Goal: Obtain resource: Download file/media

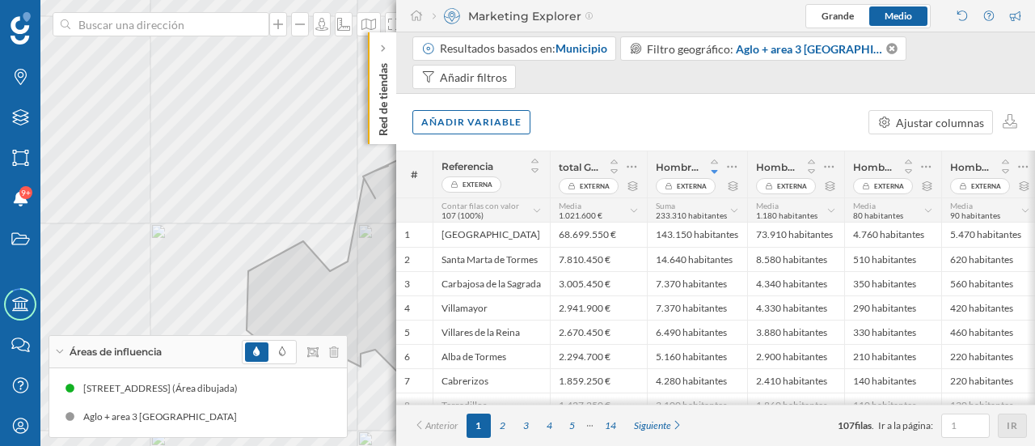
click at [372, 103] on div "Red de tiendas" at bounding box center [382, 88] width 28 height 112
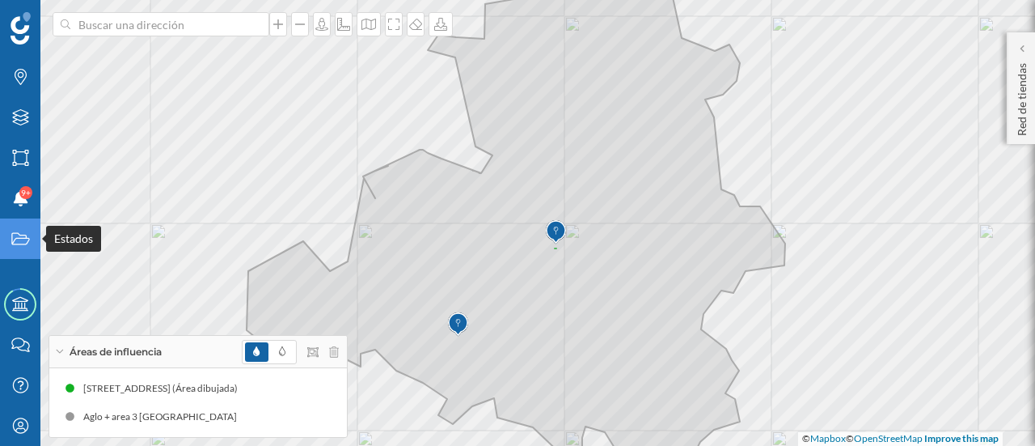
click at [30, 233] on icon "Estados" at bounding box center [21, 238] width 20 height 16
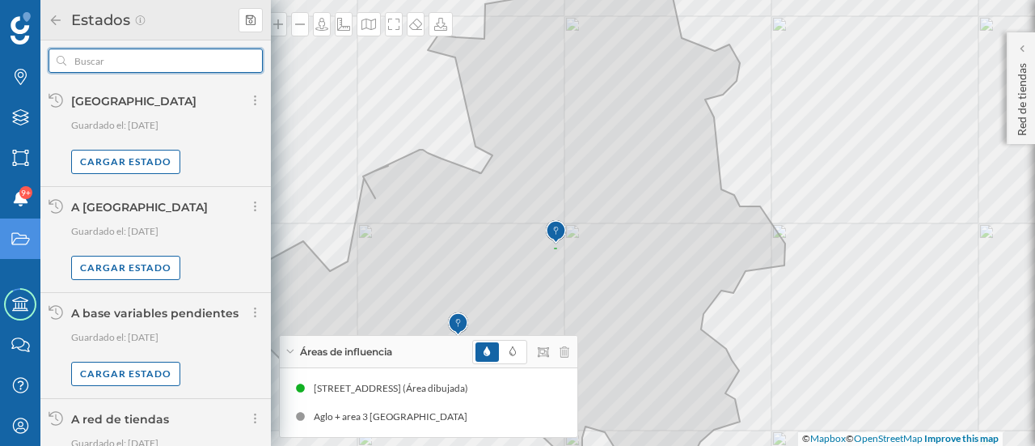
click at [140, 57] on input "text" at bounding box center [155, 61] width 179 height 24
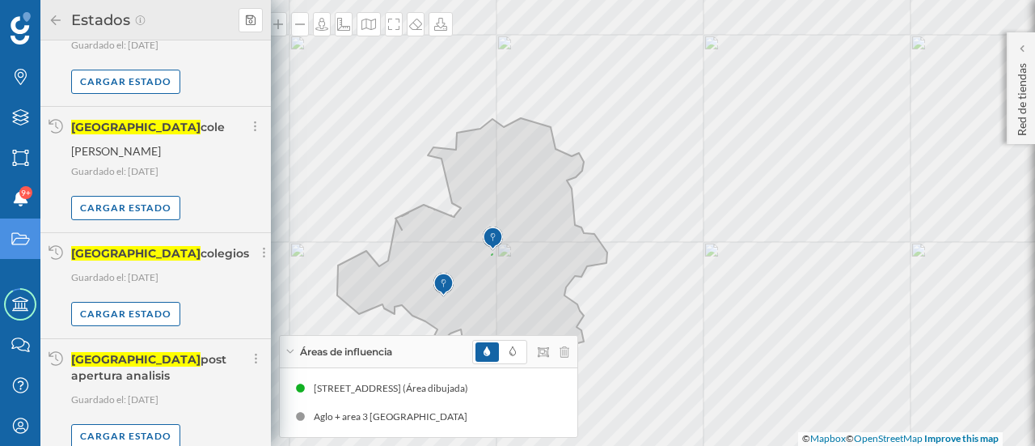
scroll to position [199, 0]
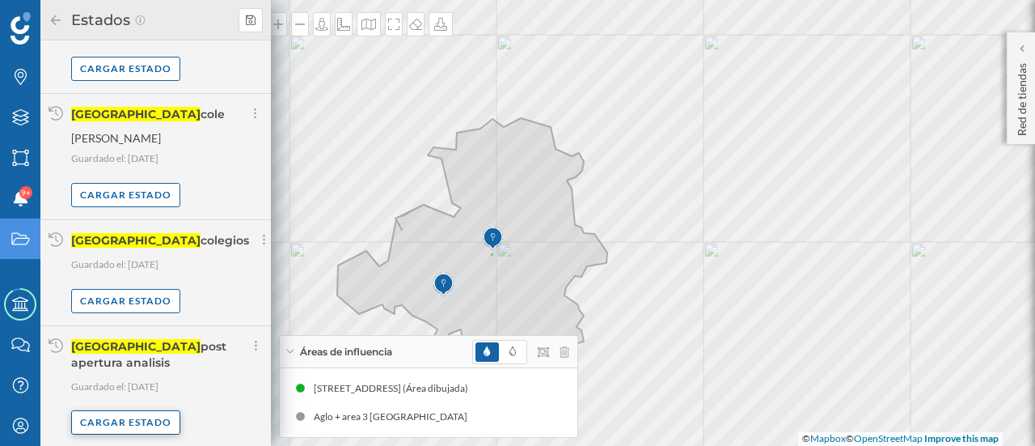
type input "burgos"
click at [155, 425] on div "Cargar estado" at bounding box center [125, 422] width 109 height 24
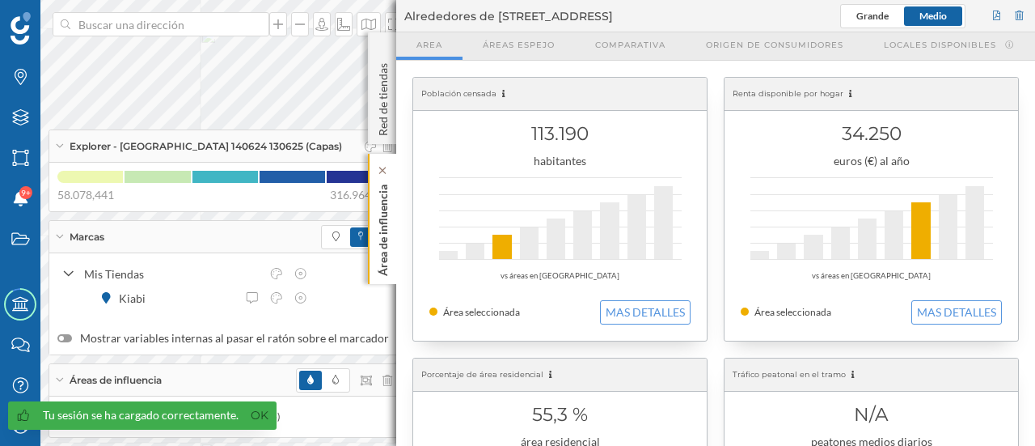
click at [383, 205] on p "Área de influencia" at bounding box center [383, 227] width 16 height 98
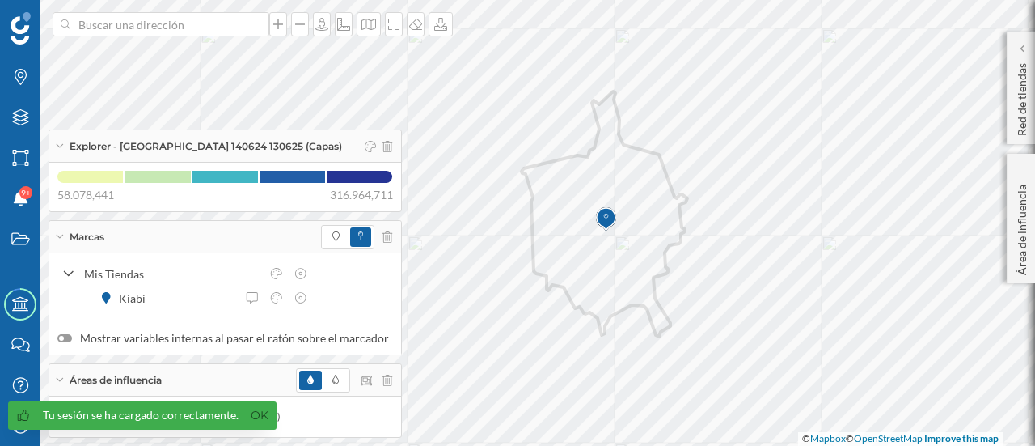
click at [251, 239] on div "Marcas" at bounding box center [225, 237] width 352 height 32
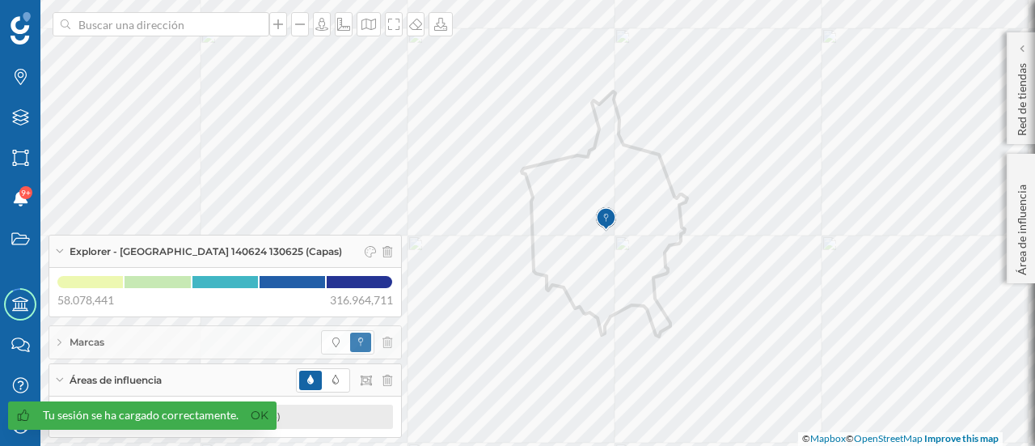
drag, startPoint x: 249, startPoint y: 415, endPoint x: 267, endPoint y: 406, distance: 19.9
click at [250, 415] on link "Ok" at bounding box center [260, 415] width 26 height 19
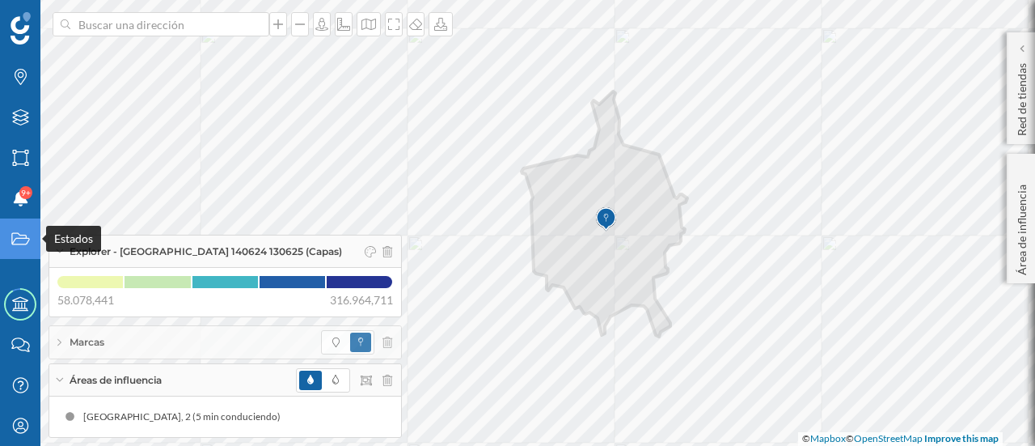
click at [11, 234] on icon "Estados" at bounding box center [21, 238] width 20 height 16
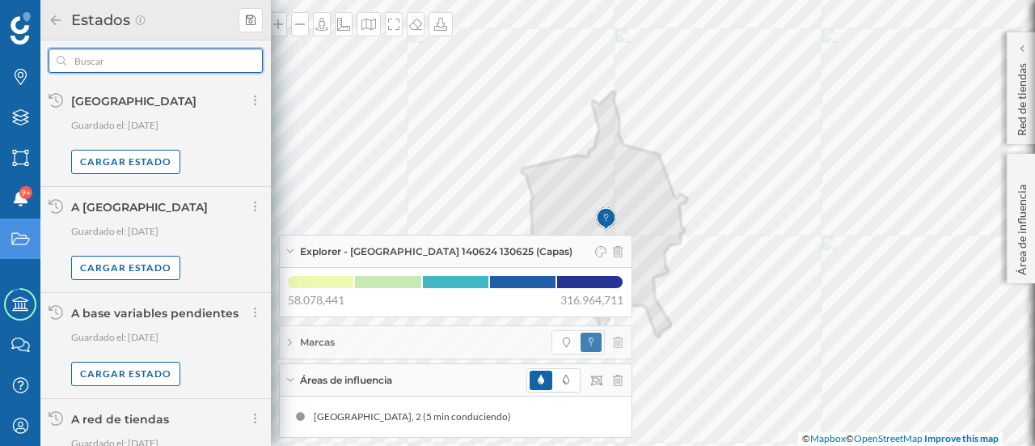
click at [160, 57] on input "text" at bounding box center [155, 61] width 179 height 24
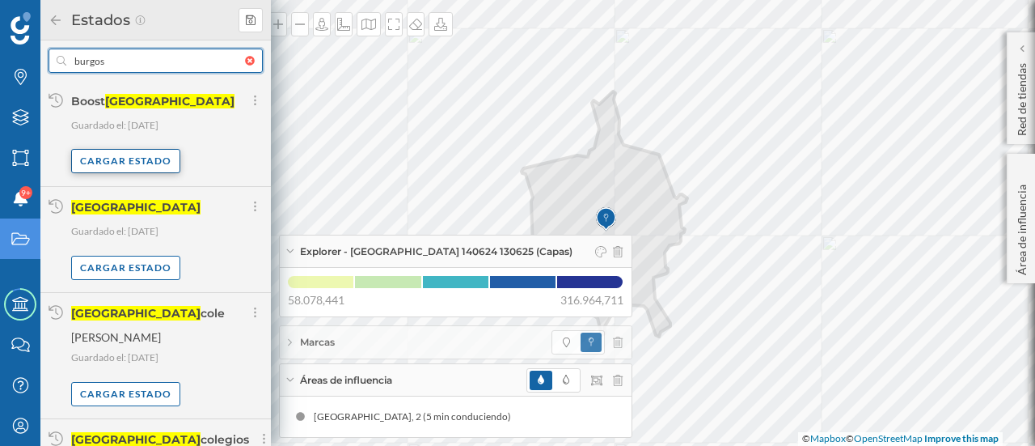
type input "burgos"
click at [144, 163] on div "Cargar estado" at bounding box center [125, 161] width 109 height 24
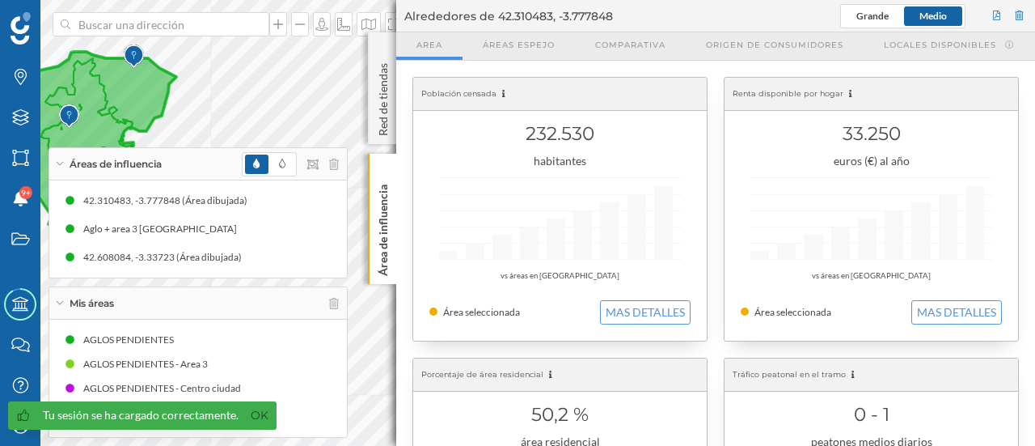
drag, startPoint x: 378, startPoint y: 90, endPoint x: 471, endPoint y: 95, distance: 92.3
click at [377, 91] on p "Red de tiendas" at bounding box center [383, 96] width 16 height 79
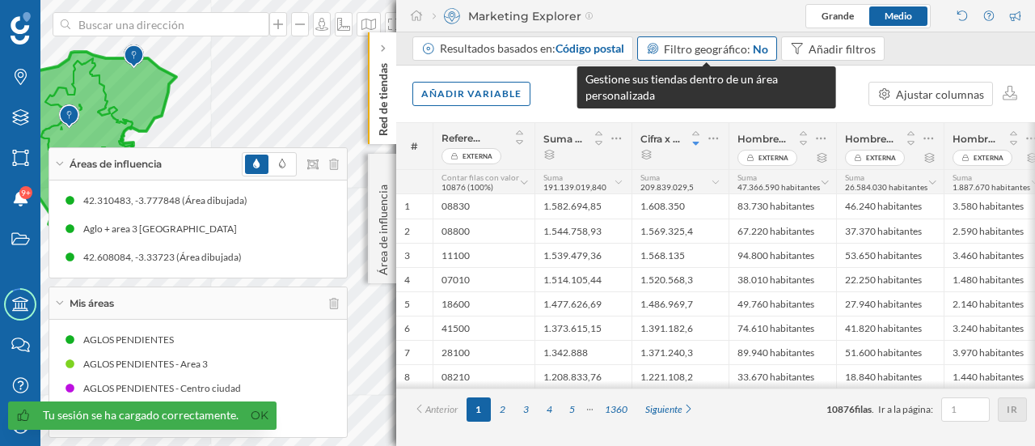
click at [715, 50] on span "Filtro geográfico:" at bounding box center [707, 49] width 87 height 14
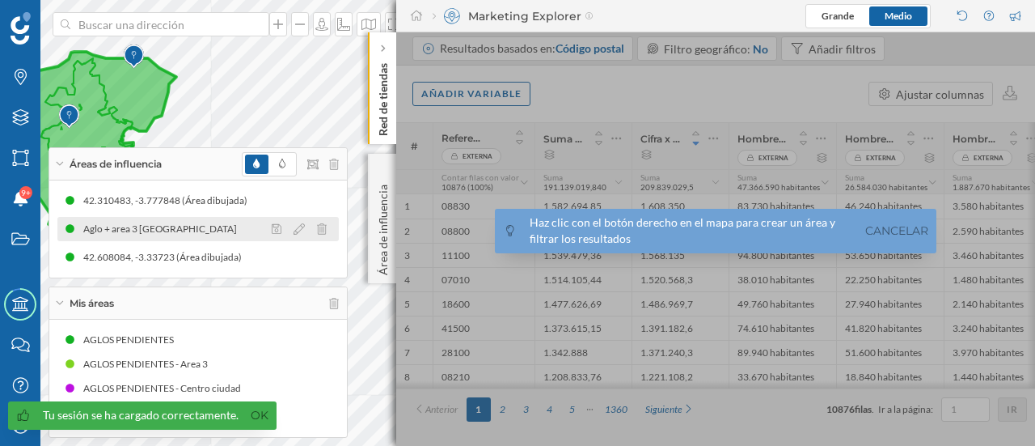
click at [113, 230] on div "Aglo + area 3 [GEOGRAPHIC_DATA]" at bounding box center [164, 229] width 162 height 16
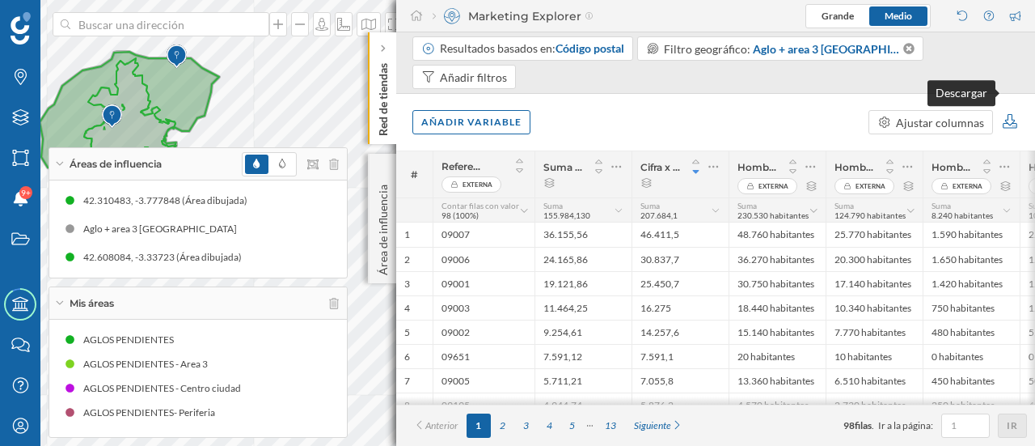
click at [1015, 114] on icon at bounding box center [1010, 121] width 19 height 15
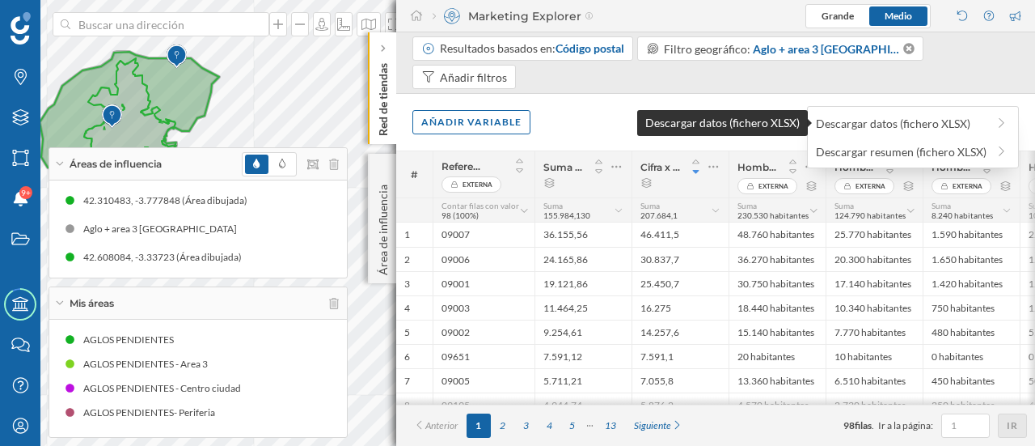
drag, startPoint x: 886, startPoint y: 122, endPoint x: 898, endPoint y: 119, distance: 11.8
click at [885, 122] on div "Descargar datos (fichero XLSX)" at bounding box center [901, 123] width 171 height 17
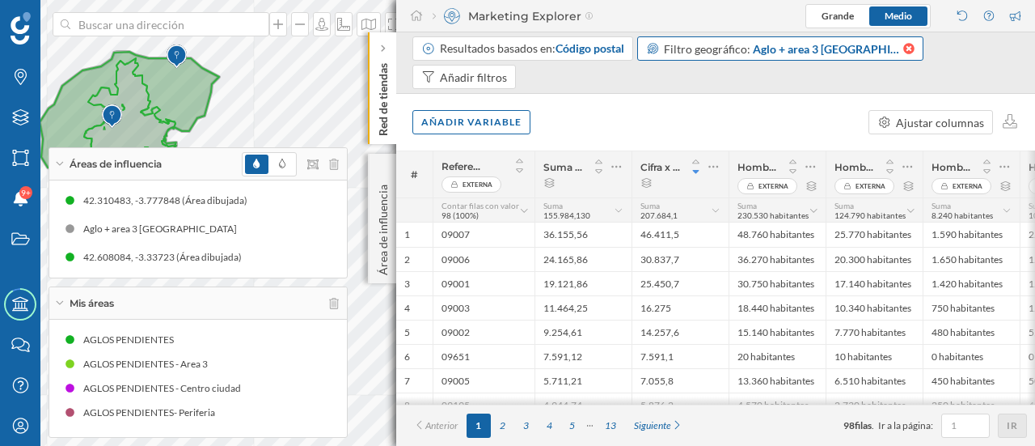
click at [901, 48] on icon at bounding box center [908, 48] width 14 height 11
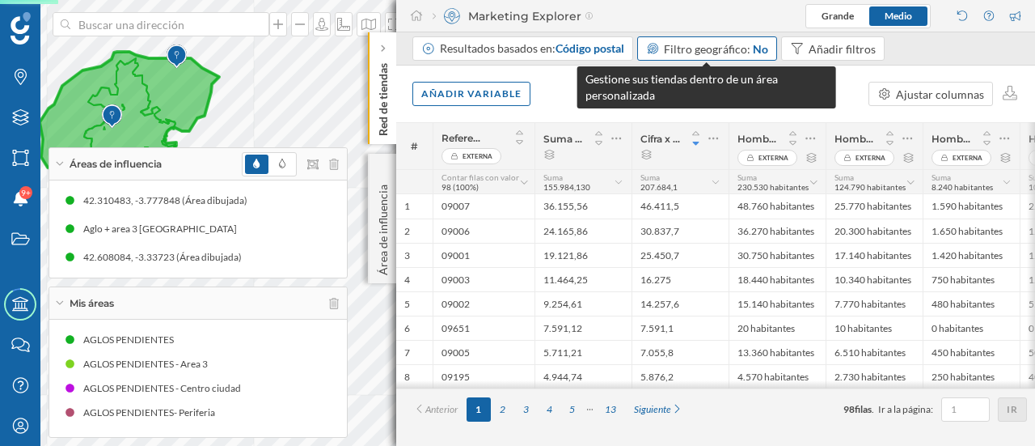
click at [693, 46] on span "Filtro geográfico:" at bounding box center [707, 49] width 87 height 14
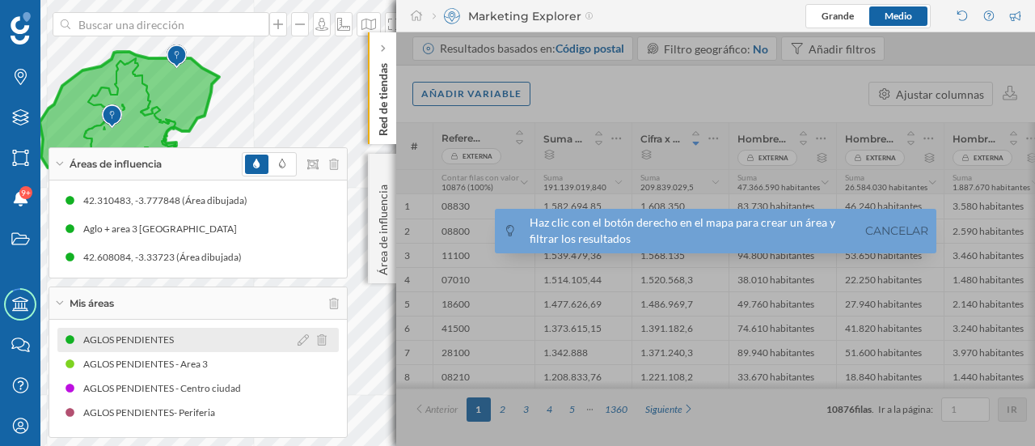
click at [171, 330] on div "AGLOS PENDIENTES" at bounding box center [197, 339] width 281 height 24
click at [162, 163] on span "Áreas de influencia" at bounding box center [116, 164] width 92 height 15
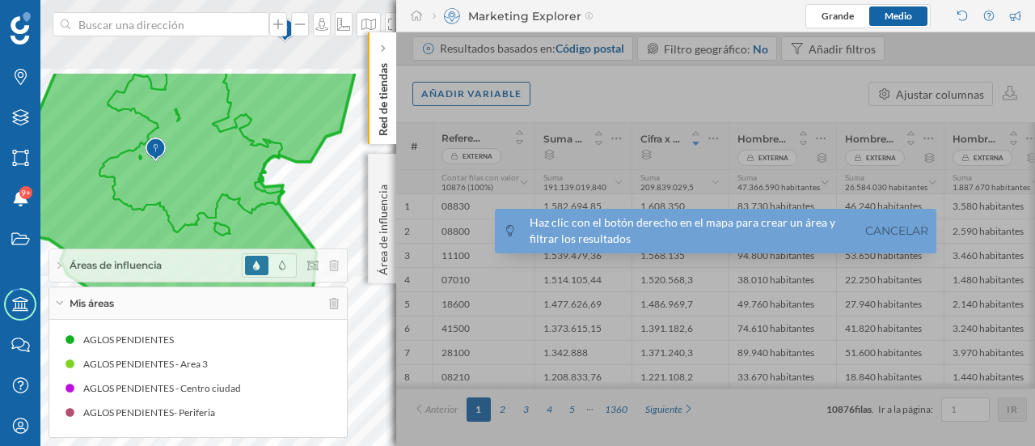
drag, startPoint x: 125, startPoint y: 110, endPoint x: 236, endPoint y: 228, distance: 161.9
click at [236, 228] on icon at bounding box center [183, 217] width 345 height 295
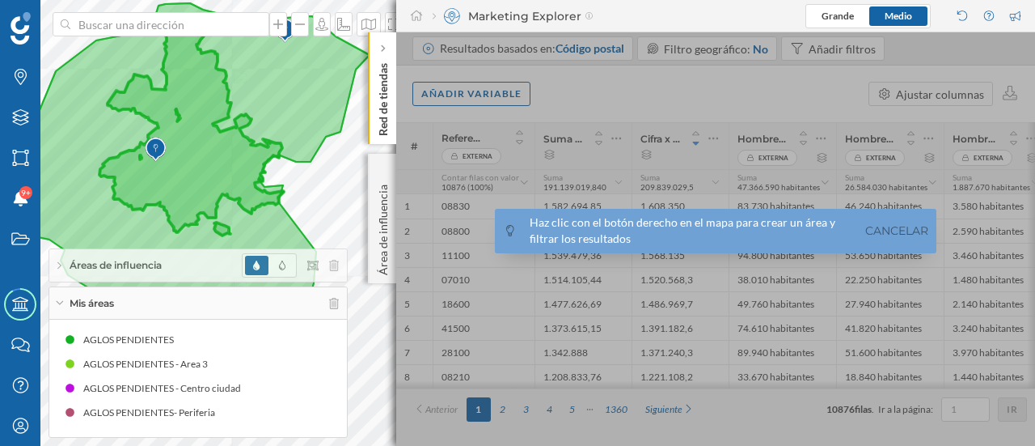
click at [192, 158] on icon at bounding box center [190, 184] width 359 height 362
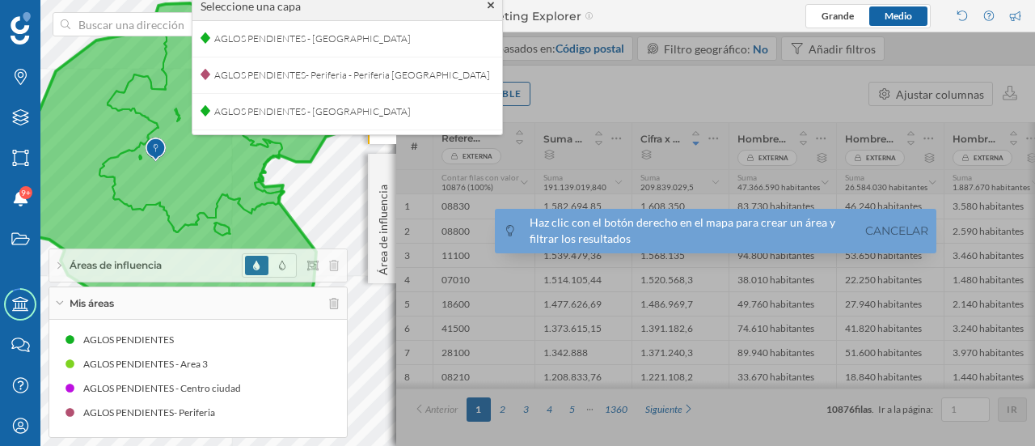
click at [306, 40] on span "AGLOS PENDIENTES - [GEOGRAPHIC_DATA]" at bounding box center [312, 39] width 205 height 24
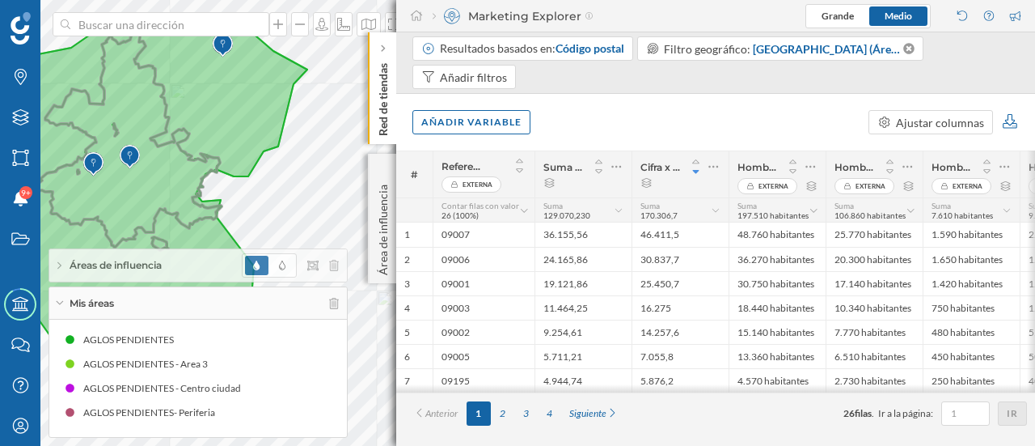
click at [1016, 122] on icon at bounding box center [1010, 121] width 19 height 15
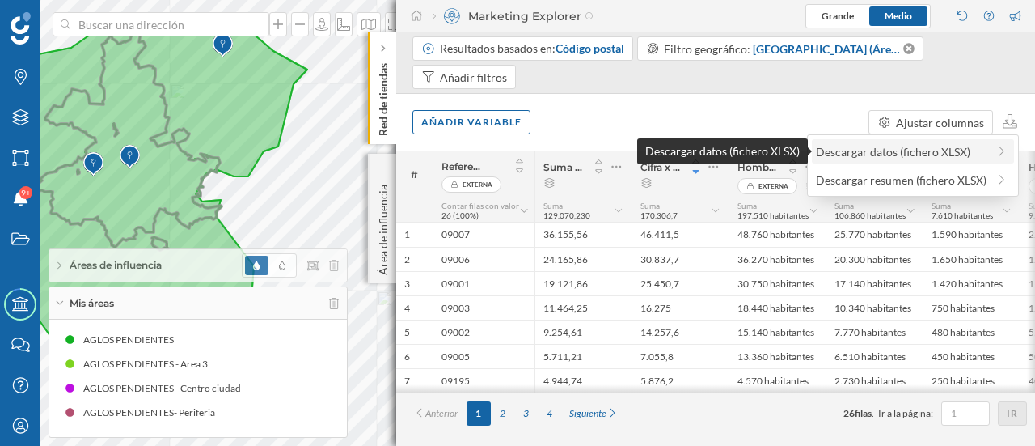
click at [957, 140] on div "Descargar datos (fichero XLSX)" at bounding box center [913, 151] width 203 height 24
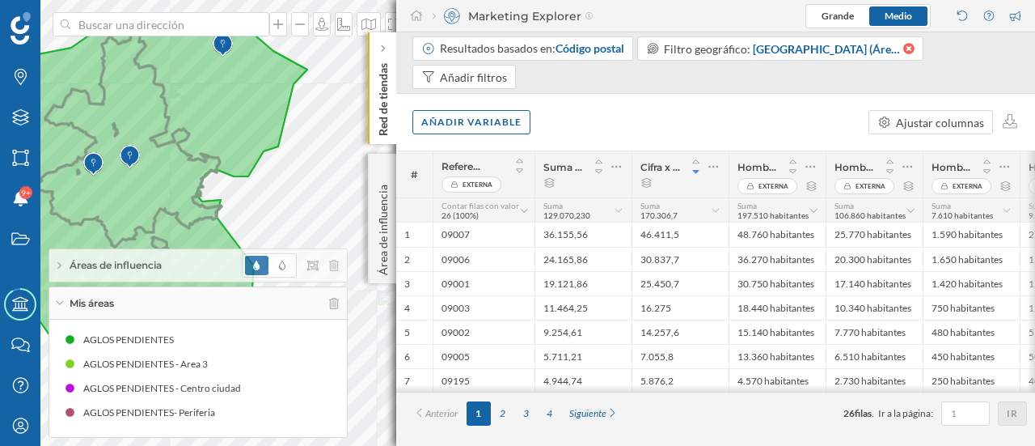
click at [909, 48] on icon at bounding box center [908, 48] width 14 height 11
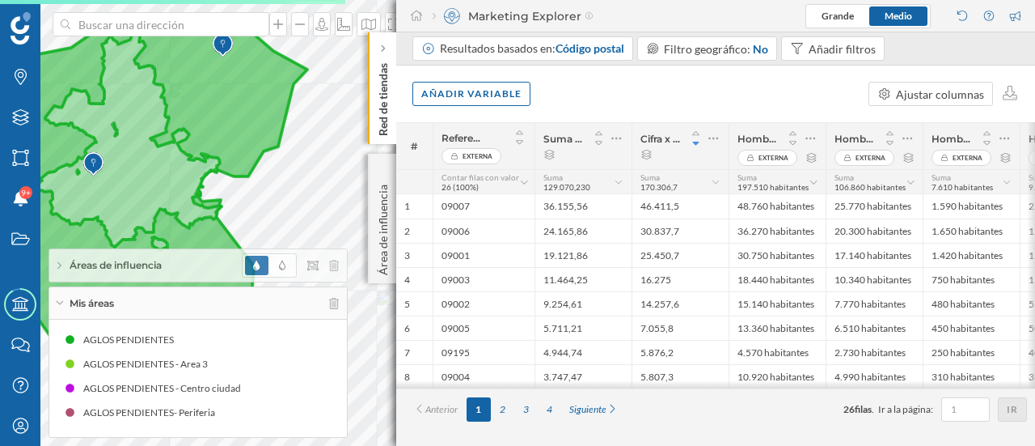
click at [210, 121] on icon at bounding box center [127, 199] width 359 height 362
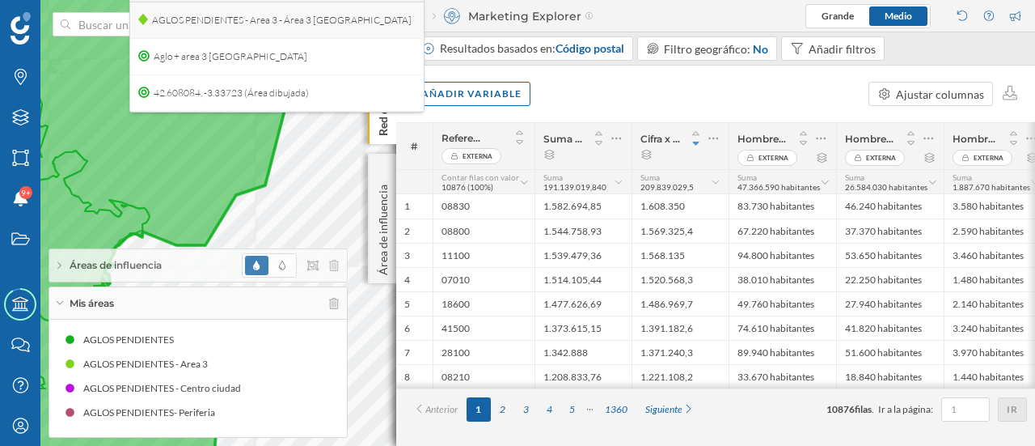
click at [260, 23] on span "AGLOS PENDIENTES - Area 3 - Área 3 [GEOGRAPHIC_DATA]" at bounding box center [282, 20] width 268 height 24
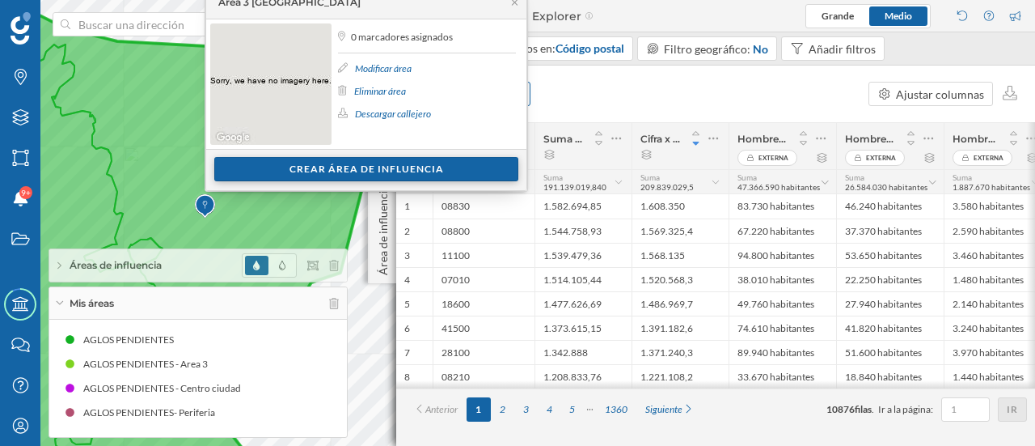
click at [356, 163] on div "Crear área de influencia" at bounding box center [366, 169] width 304 height 24
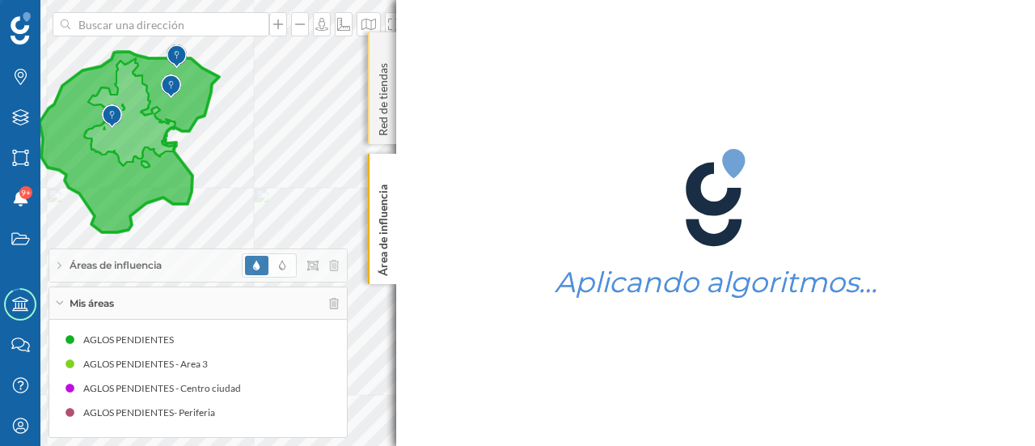
click at [385, 95] on p "Red de tiendas" at bounding box center [383, 96] width 16 height 79
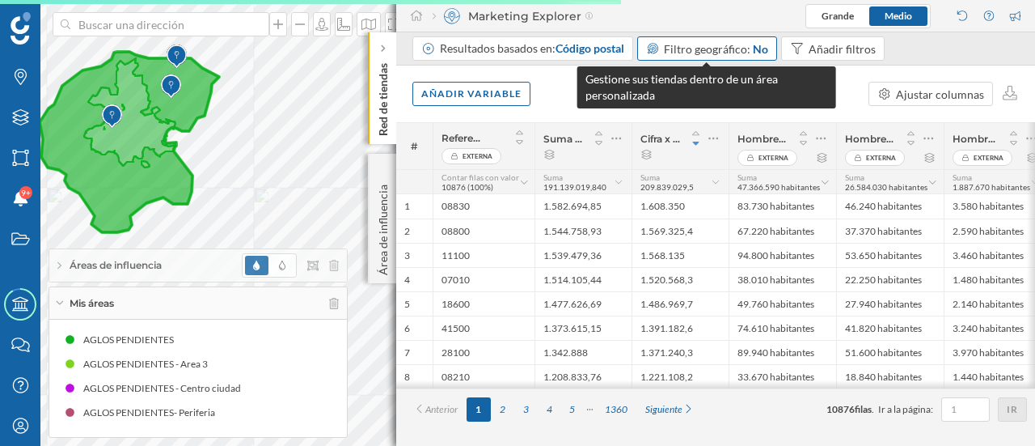
click at [710, 46] on span "Filtro geográfico:" at bounding box center [707, 49] width 87 height 14
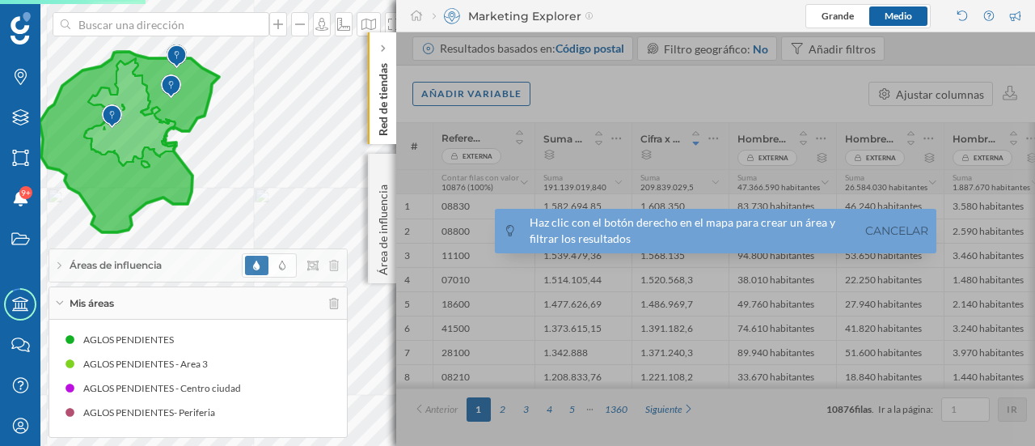
click at [146, 277] on div "Áreas de influencia" at bounding box center [198, 265] width 298 height 32
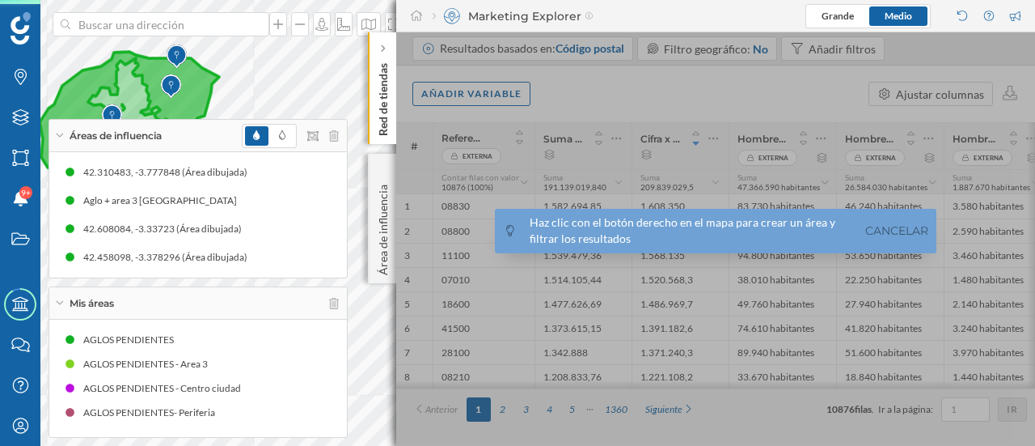
click at [159, 88] on icon at bounding box center [130, 142] width 180 height 180
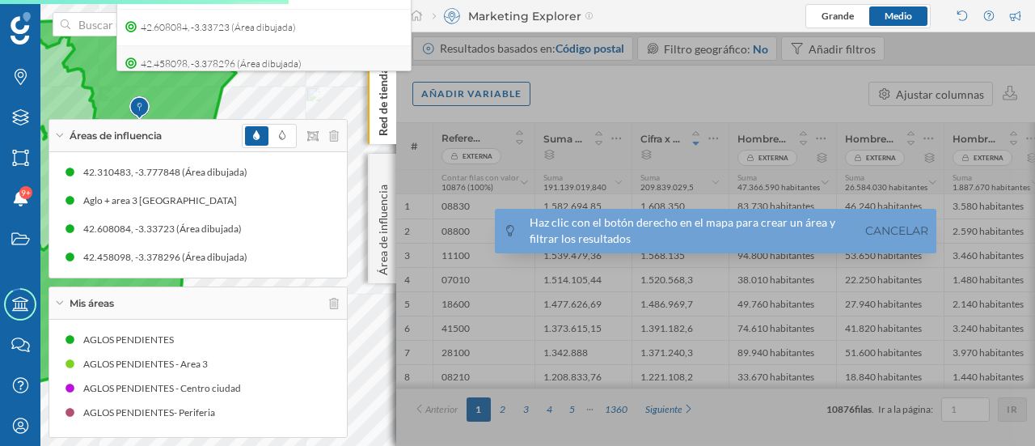
scroll to position [31, 0]
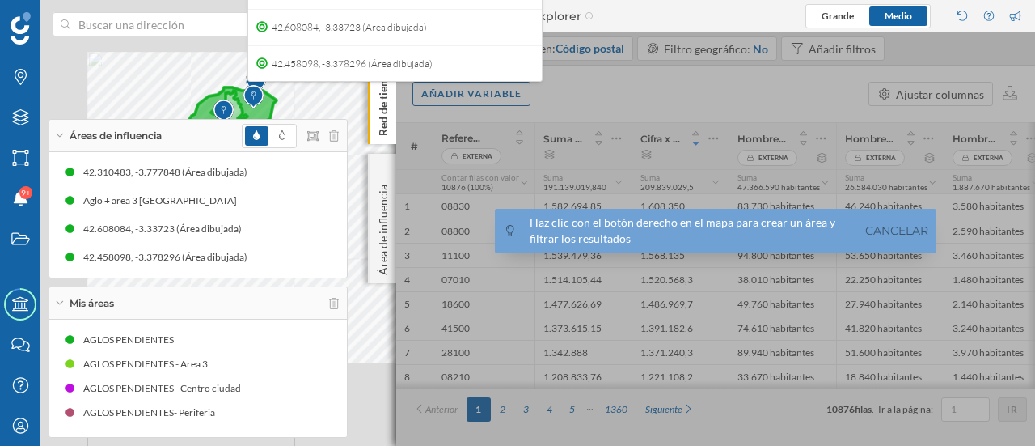
click at [205, 122] on div "Áreas de influencia" at bounding box center [198, 136] width 298 height 32
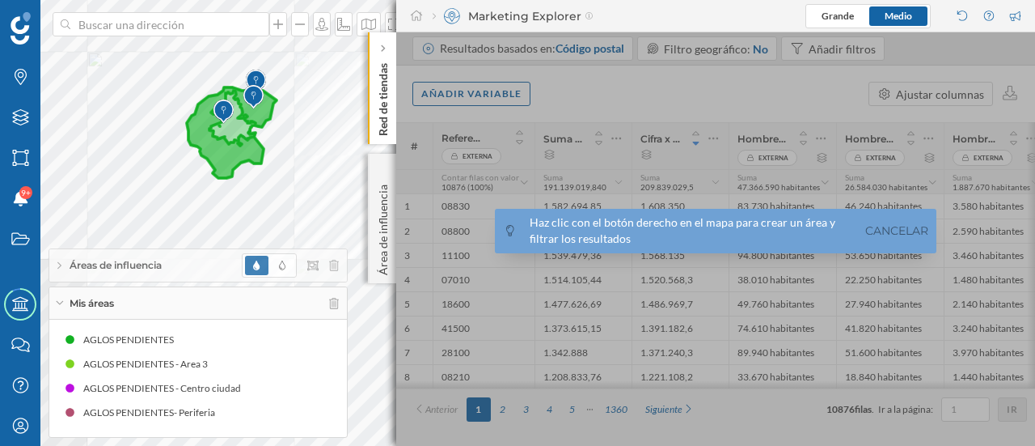
click at [155, 308] on div "Mis áreas" at bounding box center [198, 303] width 298 height 32
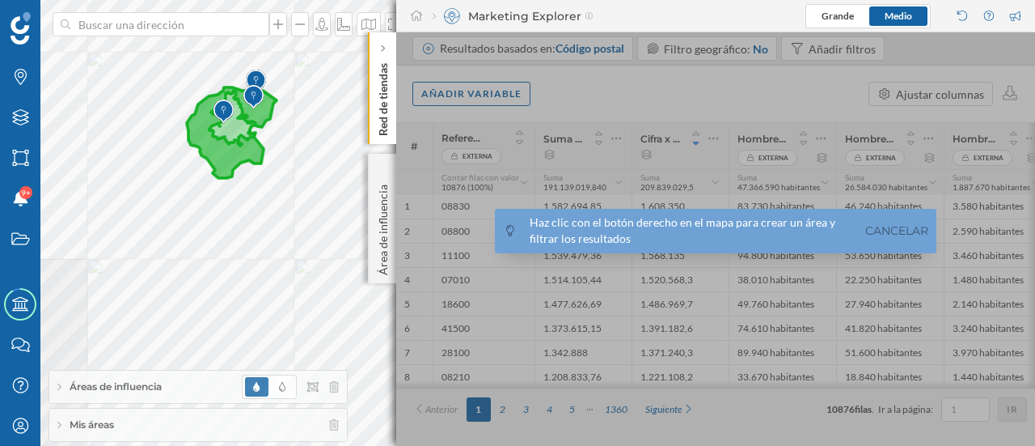
click at [225, 151] on icon at bounding box center [232, 132] width 90 height 91
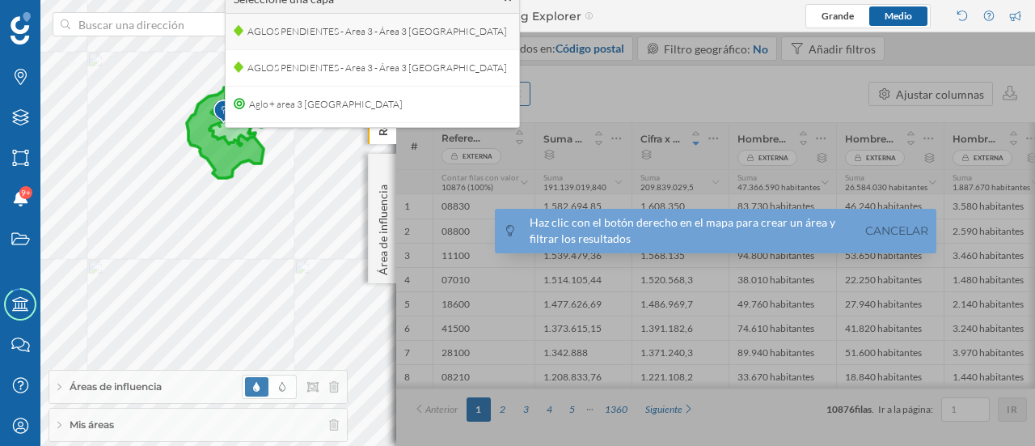
click at [305, 23] on span "AGLOS PENDIENTES - Area 3 - Área 3 [GEOGRAPHIC_DATA]" at bounding box center [377, 31] width 268 height 24
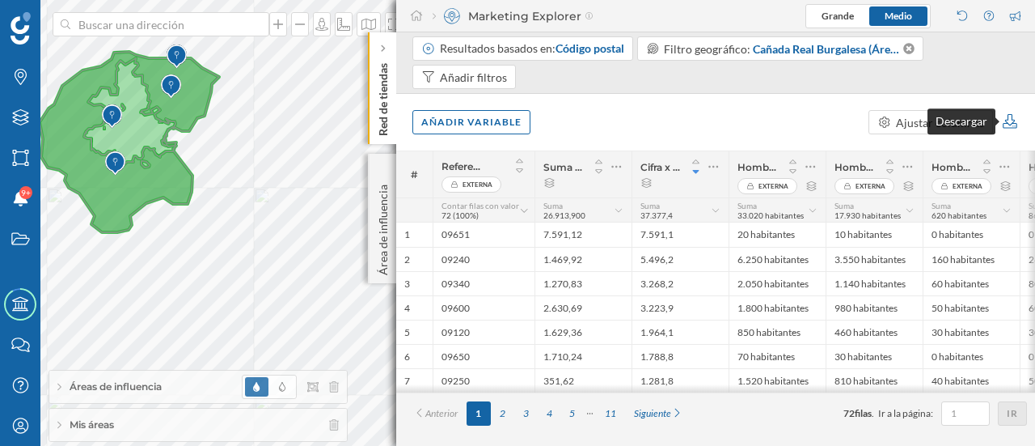
click at [1005, 116] on icon at bounding box center [1010, 121] width 19 height 15
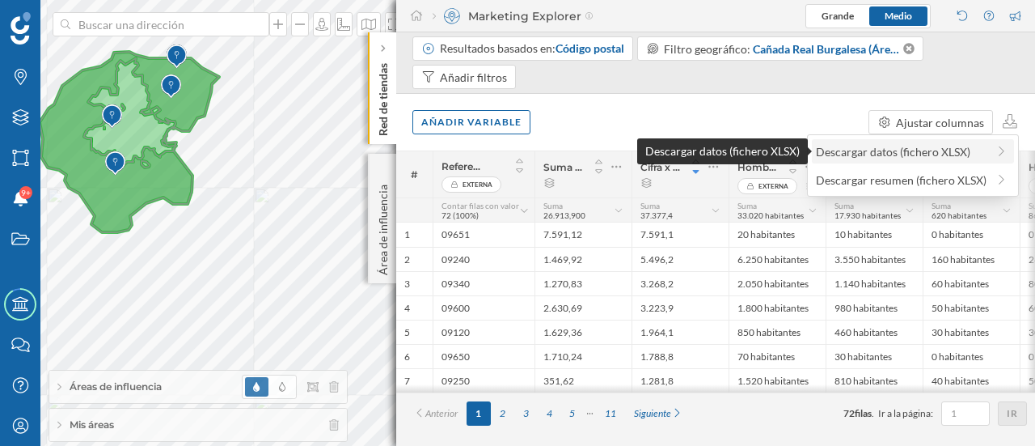
click at [944, 159] on div "Descargar datos (fichero XLSX)" at bounding box center [901, 151] width 171 height 17
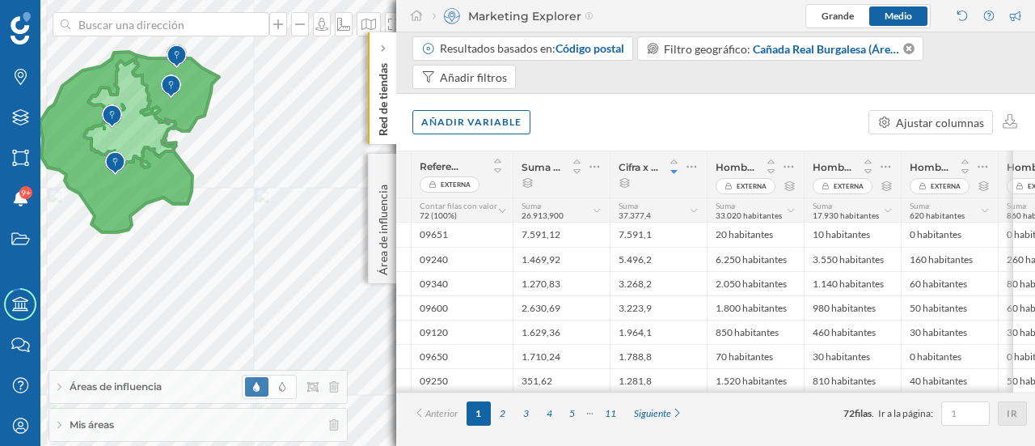
scroll to position [0, 0]
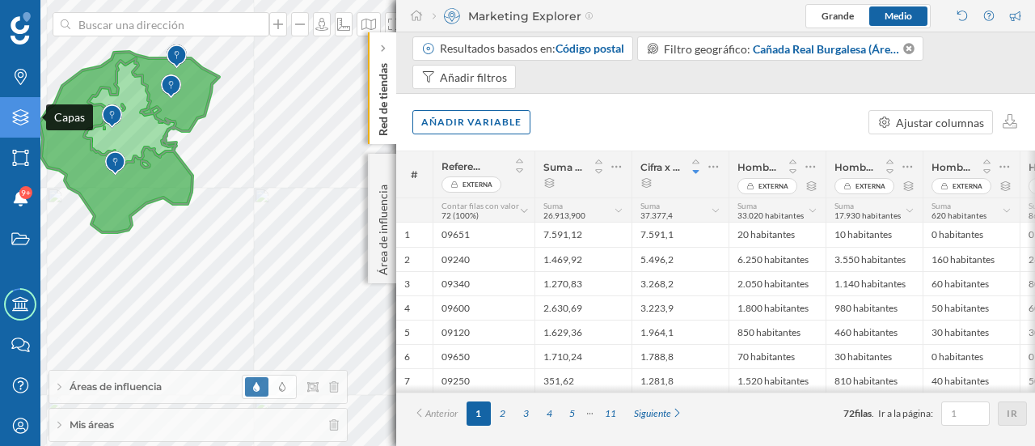
click at [24, 119] on icon "Capas" at bounding box center [21, 117] width 20 height 16
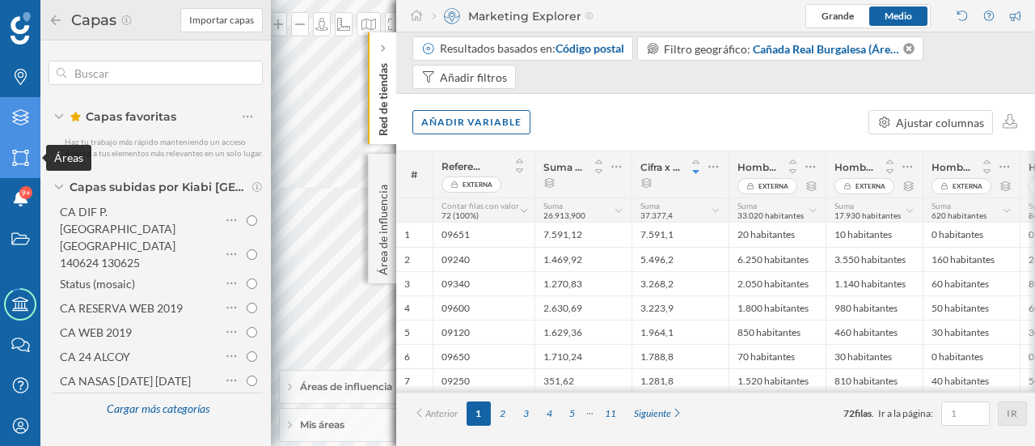
click at [23, 154] on icon "Áreas" at bounding box center [21, 158] width 20 height 16
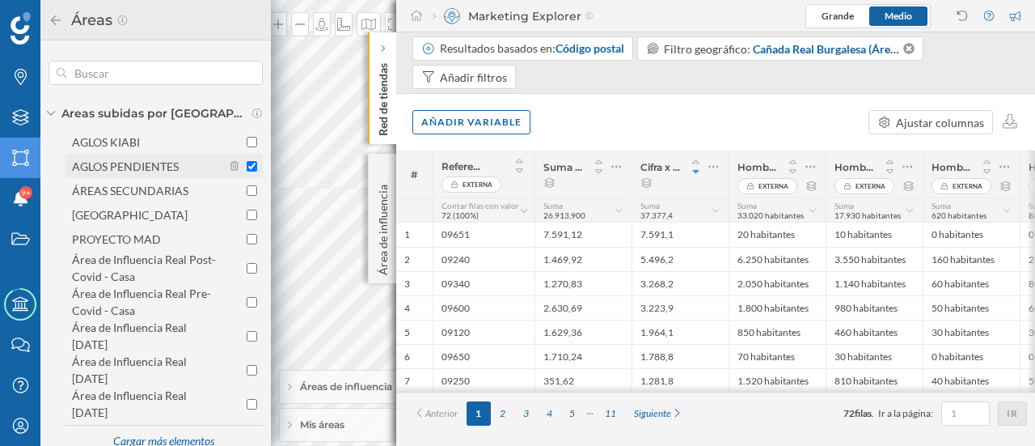
scroll to position [120, 0]
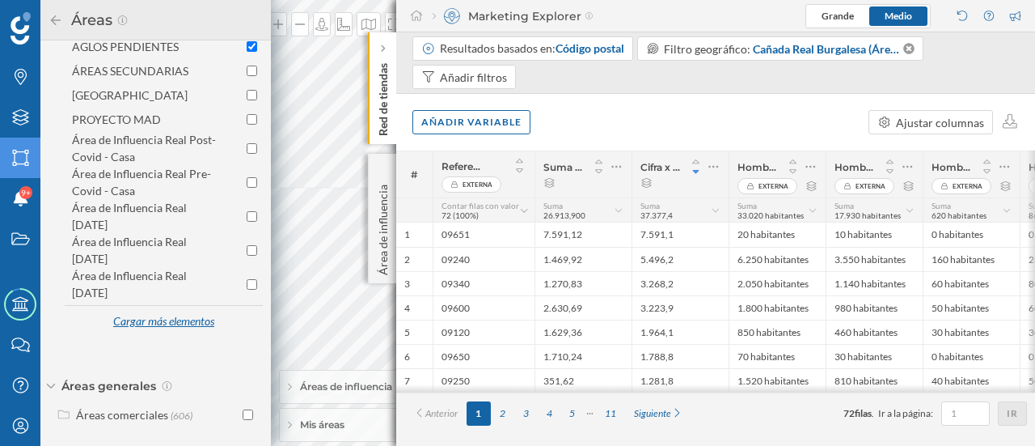
click at [144, 319] on div "Cargar más elementos" at bounding box center [163, 322] width 121 height 24
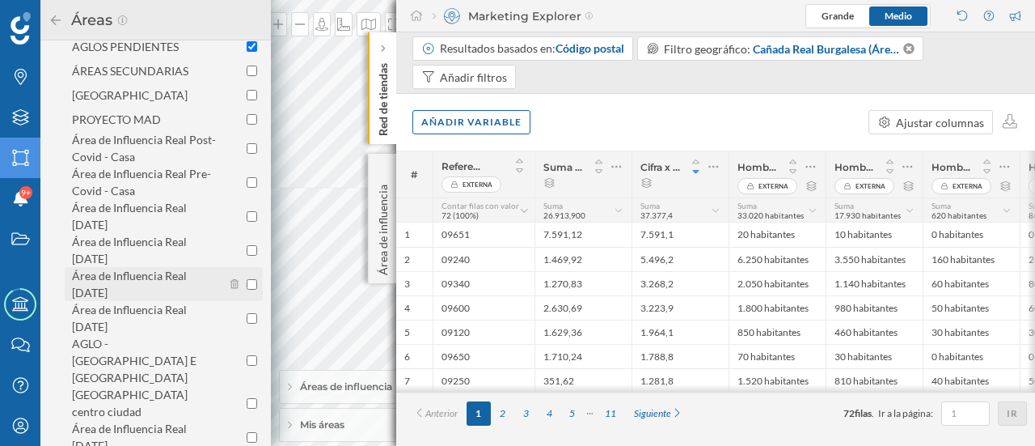
scroll to position [401, 0]
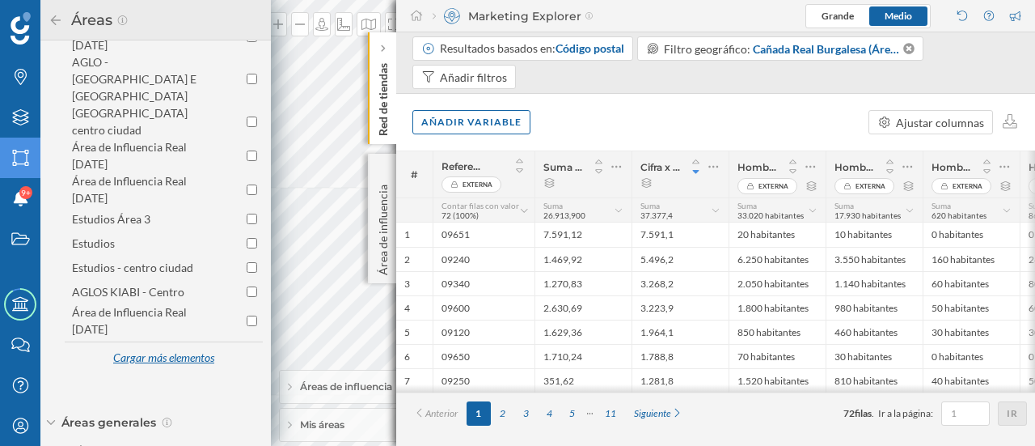
click at [157, 346] on div "Cargar más elementos" at bounding box center [163, 358] width 121 height 24
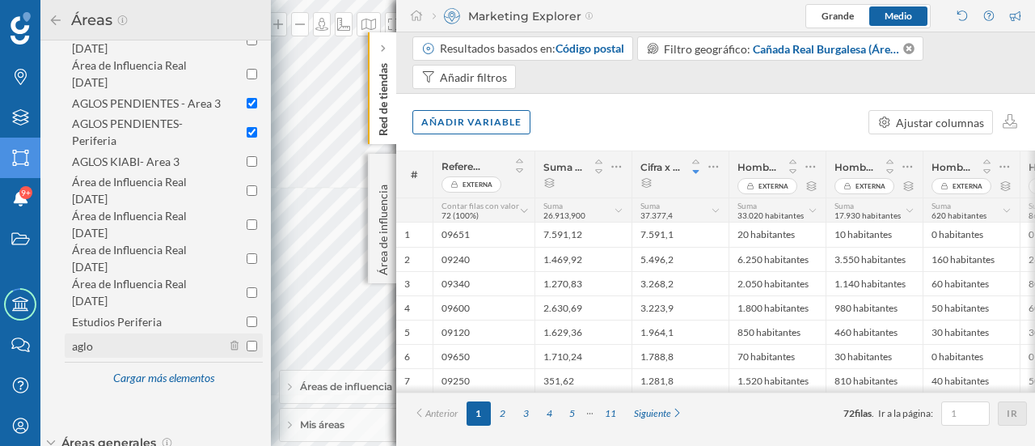
scroll to position [712, 0]
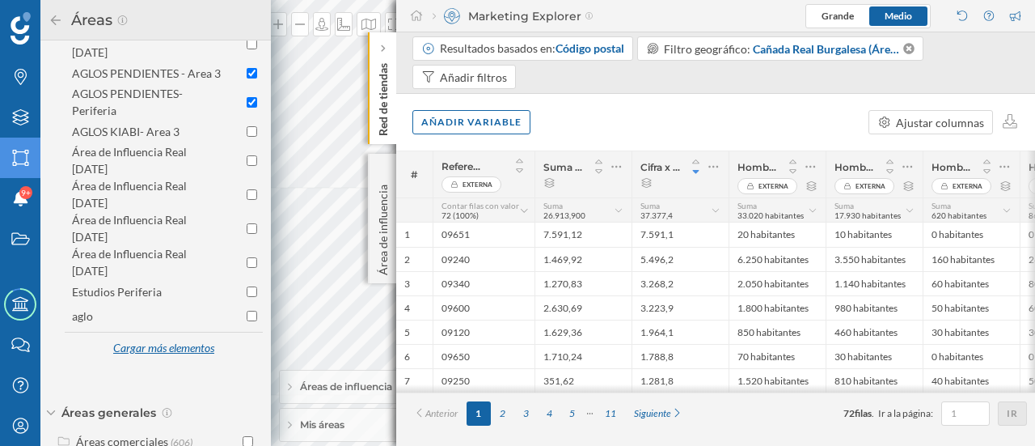
click at [146, 336] on div "Cargar más elementos" at bounding box center [163, 348] width 121 height 24
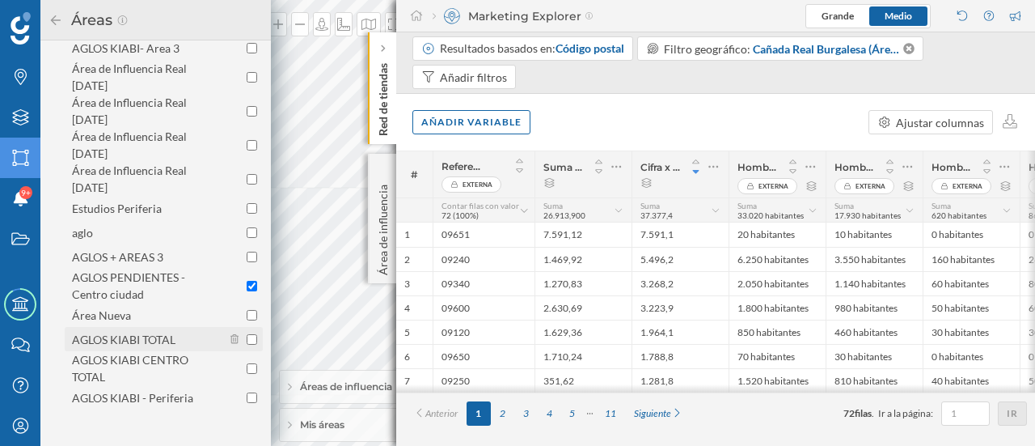
scroll to position [760, 0]
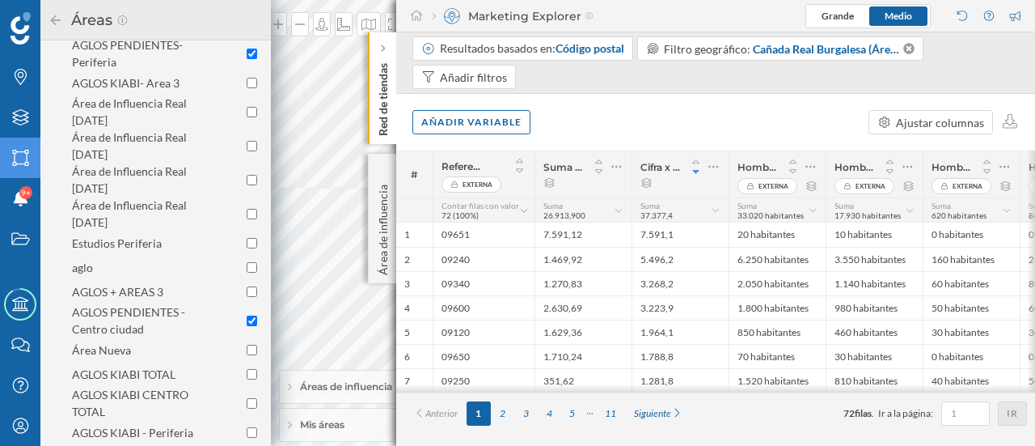
click at [49, 11] on div "Áreas" at bounding box center [156, 20] width 214 height 26
click at [51, 21] on icon at bounding box center [56, 20] width 15 height 11
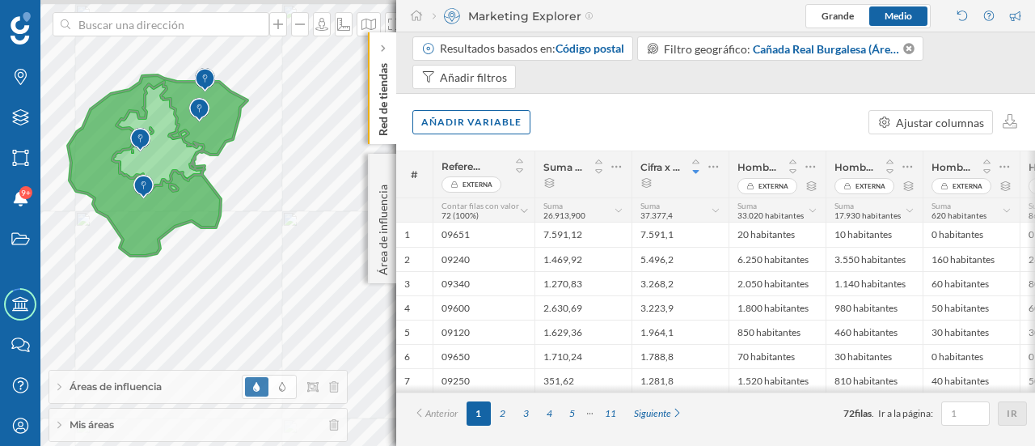
drag, startPoint x: 189, startPoint y: 193, endPoint x: 241, endPoint y: 247, distance: 74.3
click at [247, 256] on icon at bounding box center [158, 165] width 180 height 180
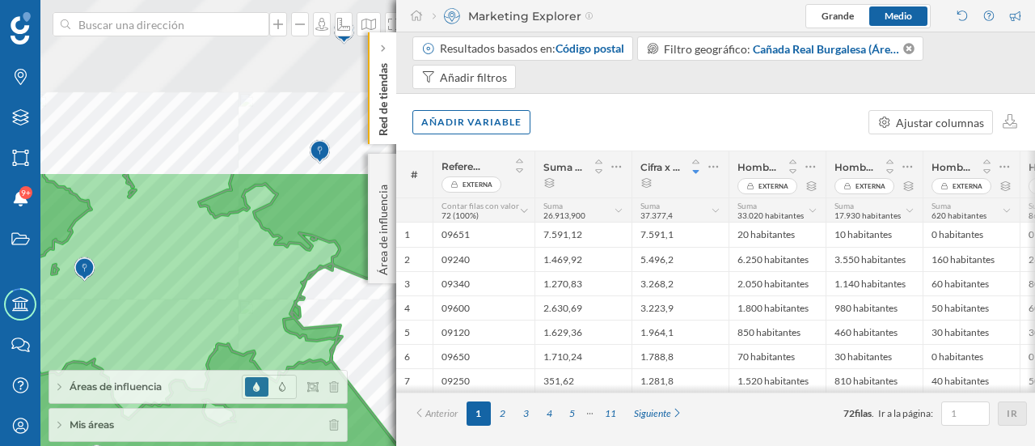
drag, startPoint x: 175, startPoint y: 164, endPoint x: 189, endPoint y: 351, distance: 187.3
click at [205, 383] on div "Marcas Capas Áreas Notificaciones 9+ Estados Academy Contacta con nosotros Cent…" at bounding box center [517, 223] width 1035 height 446
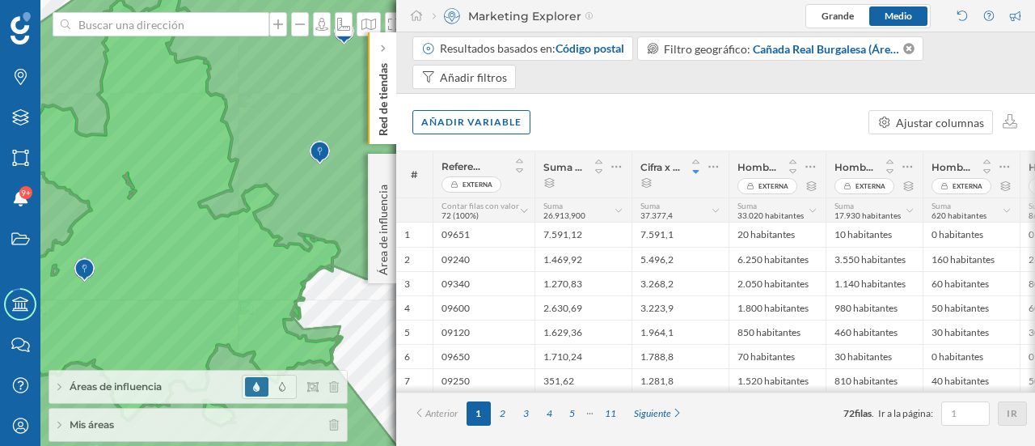
click at [126, 258] on icon at bounding box center [204, 227] width 619 height 530
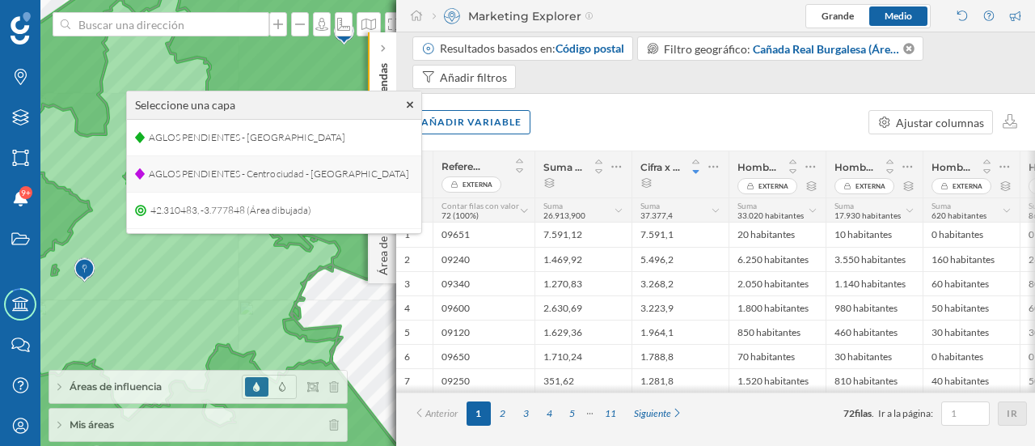
click at [325, 173] on span "AGLOS PENDIENTES - Centro ciudad - [GEOGRAPHIC_DATA]" at bounding box center [279, 174] width 268 height 24
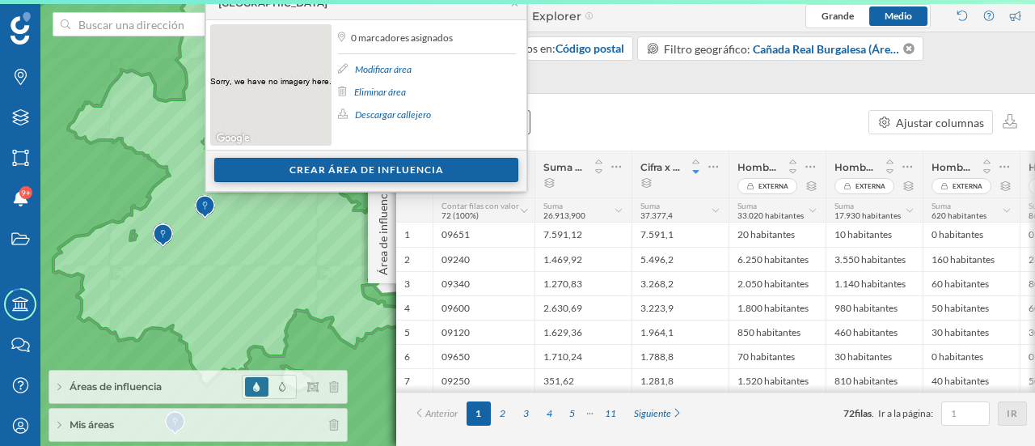
click at [373, 175] on div "Crear área de influencia" at bounding box center [366, 170] width 304 height 24
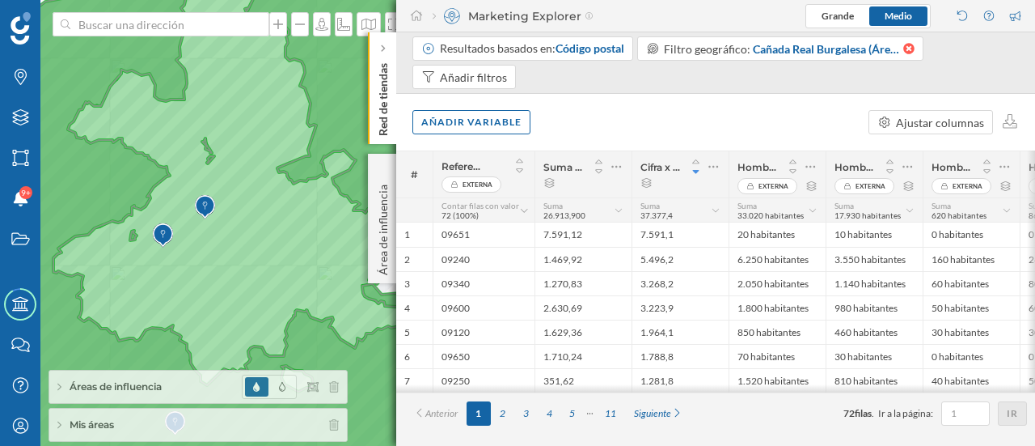
click at [912, 43] on div "Marcas Capas Áreas Notificaciones 9+ Estados Academy Contacta con nosotros Cent…" at bounding box center [517, 223] width 1035 height 446
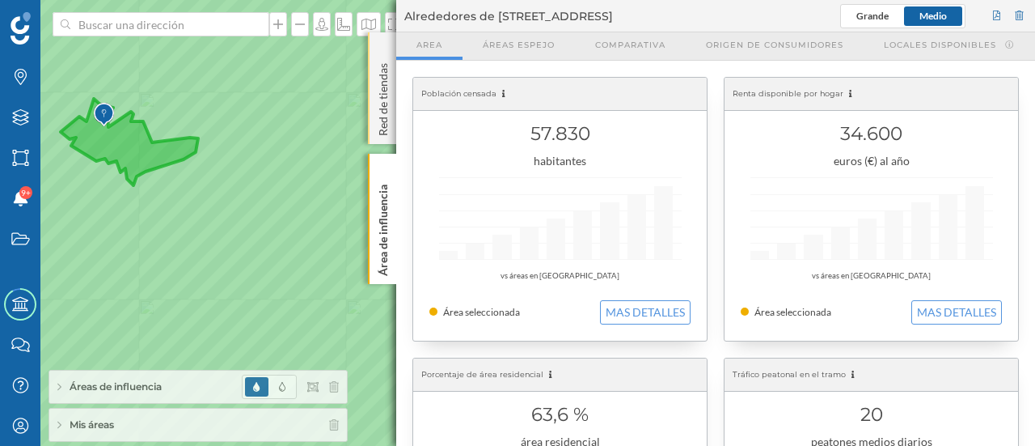
click at [381, 106] on p "Red de tiendas" at bounding box center [383, 96] width 16 height 79
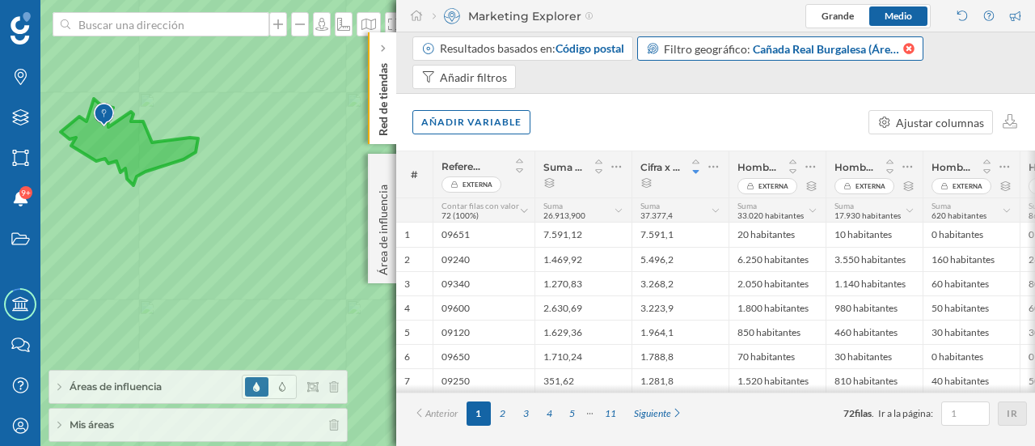
click at [909, 49] on icon at bounding box center [908, 48] width 11 height 11
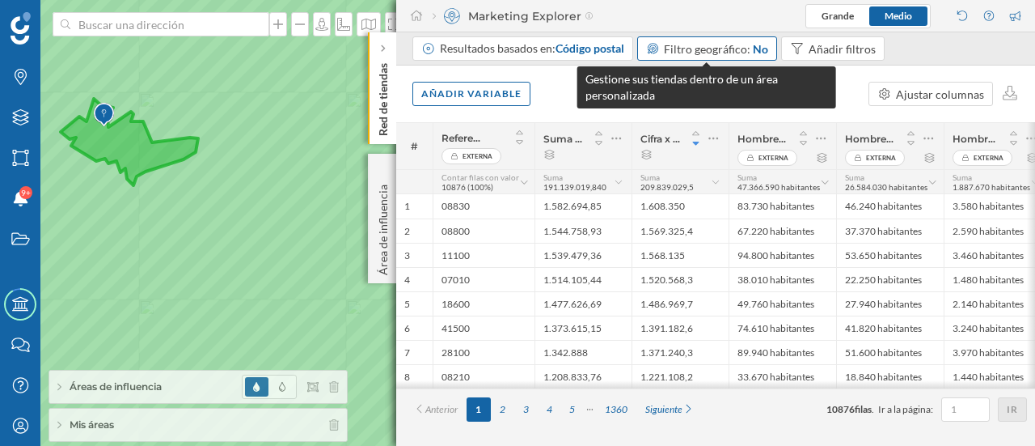
click at [708, 44] on span "Filtro geográfico:" at bounding box center [707, 49] width 87 height 14
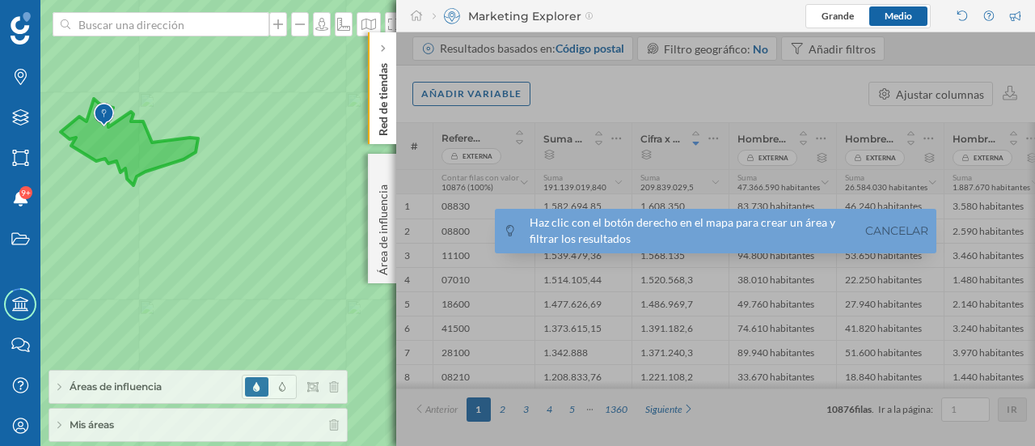
click at [184, 378] on div "Áreas de influencia" at bounding box center [198, 386] width 298 height 32
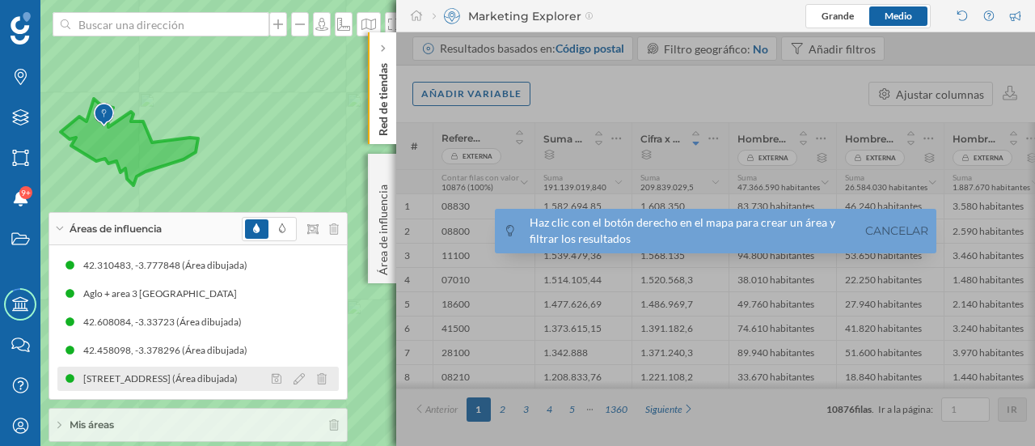
click at [145, 374] on div "[STREET_ADDRESS] (Área dibujada)" at bounding box center [164, 378] width 163 height 16
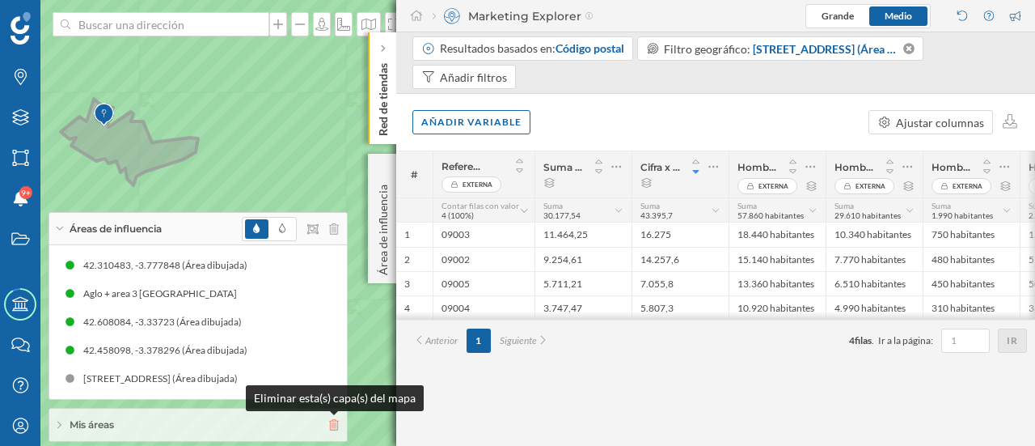
click at [333, 422] on icon at bounding box center [334, 424] width 10 height 11
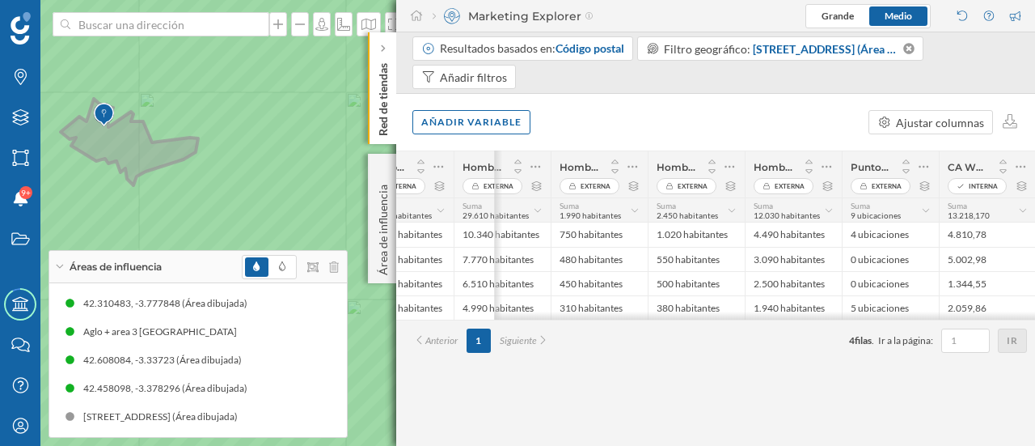
scroll to position [0, 470]
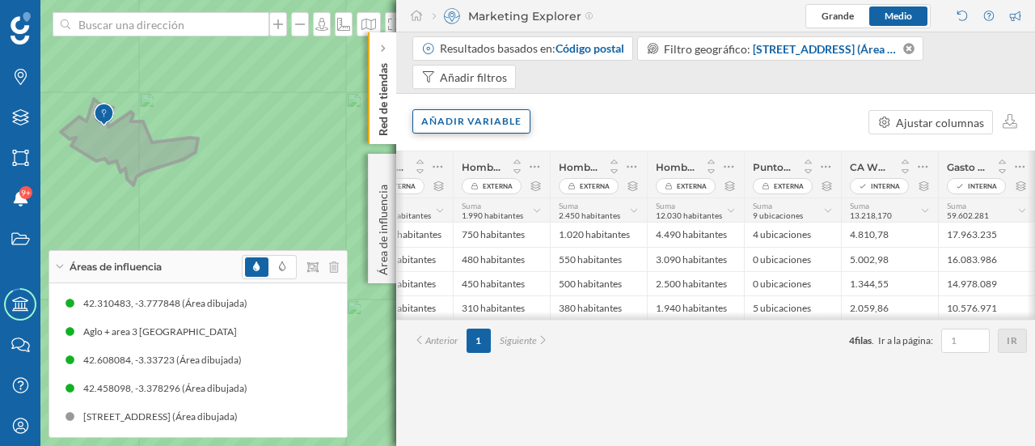
click at [443, 124] on div "Añadir variable" at bounding box center [471, 121] width 118 height 24
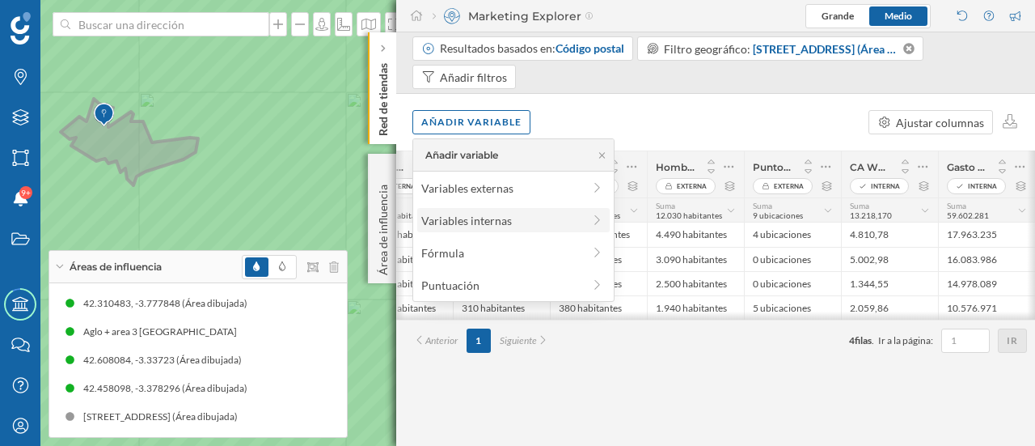
click at [461, 216] on div "Variables internas" at bounding box center [501, 220] width 161 height 17
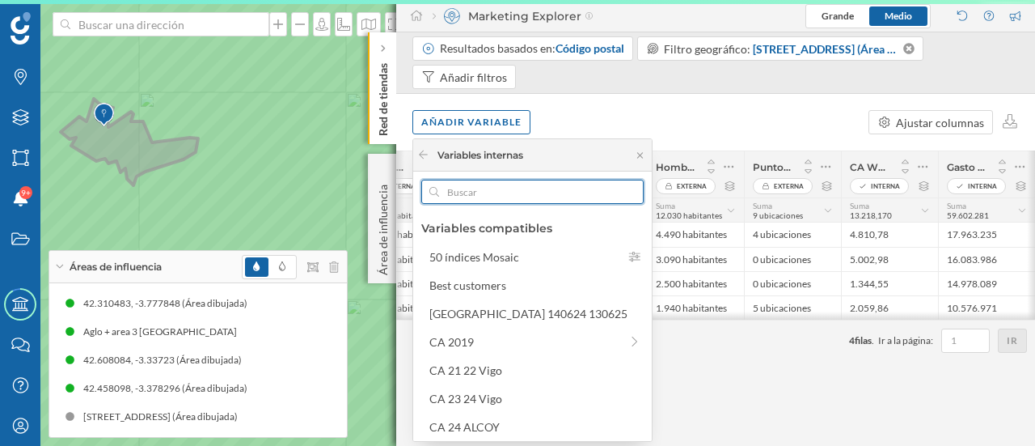
click at [521, 196] on input "text" at bounding box center [532, 192] width 187 height 24
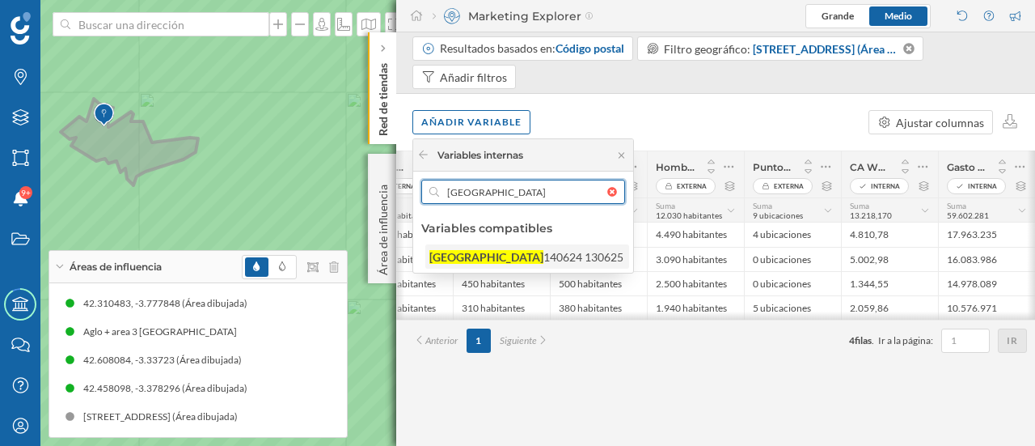
type input "[GEOGRAPHIC_DATA]"
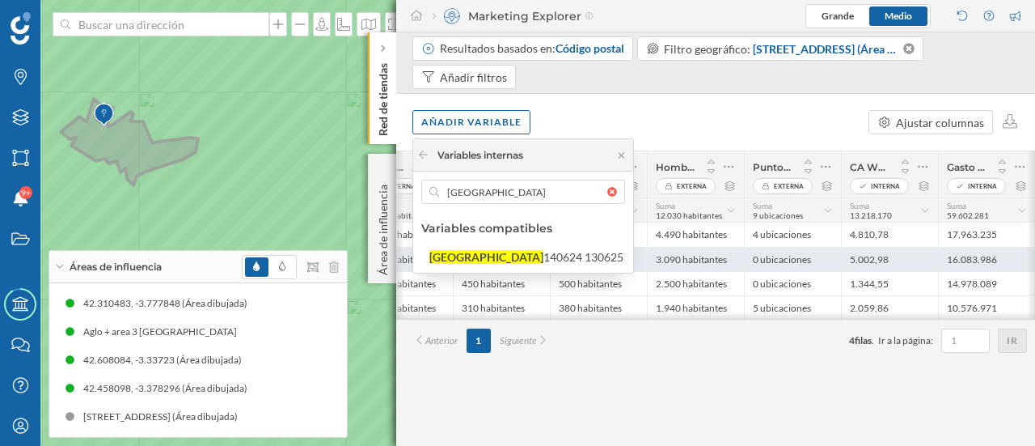
click at [543, 260] on div "140624 130625" at bounding box center [583, 257] width 80 height 14
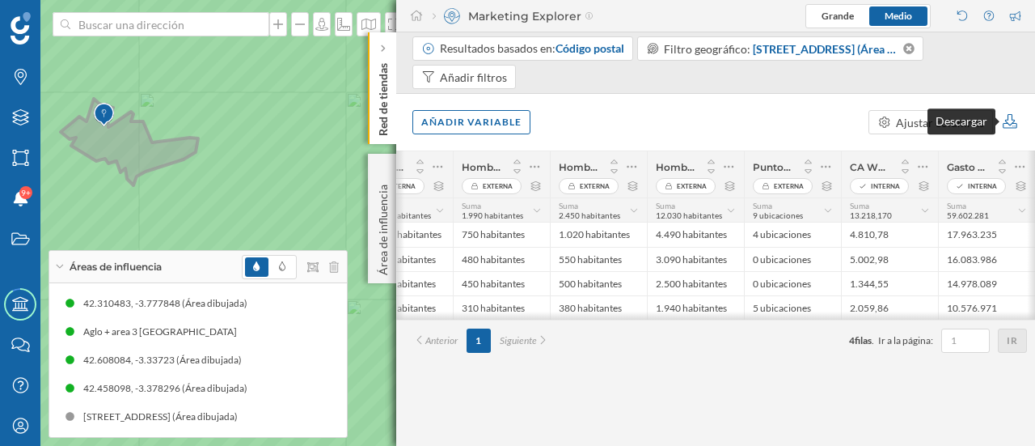
click at [1011, 116] on icon at bounding box center [1010, 121] width 19 height 15
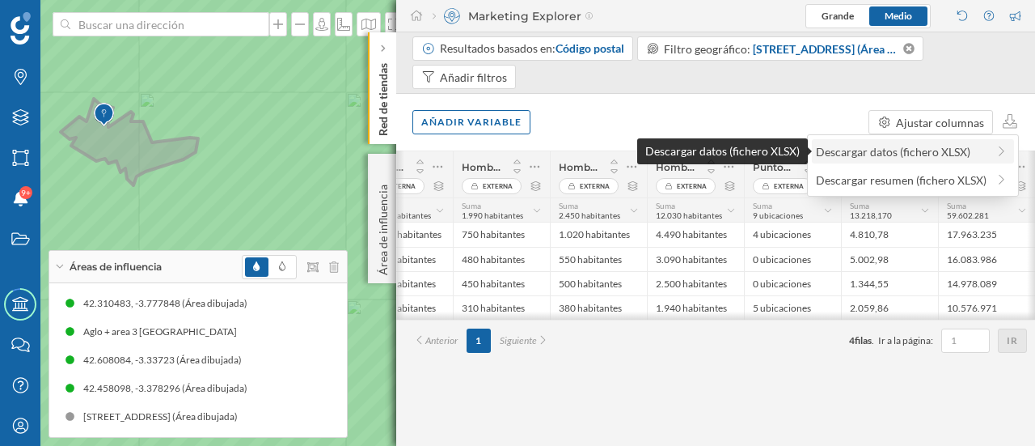
click at [911, 148] on div "Descargar datos (fichero XLSX)" at bounding box center [901, 151] width 171 height 17
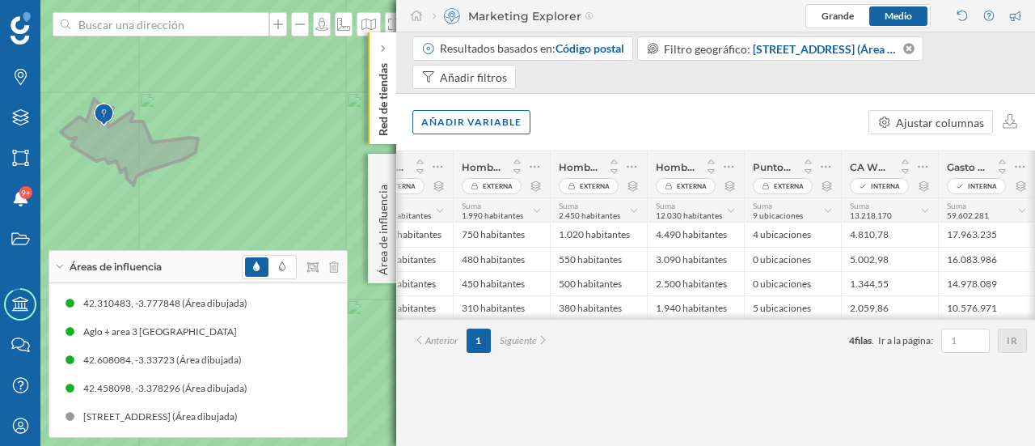
click at [134, 263] on span "Áreas de influencia" at bounding box center [116, 267] width 92 height 15
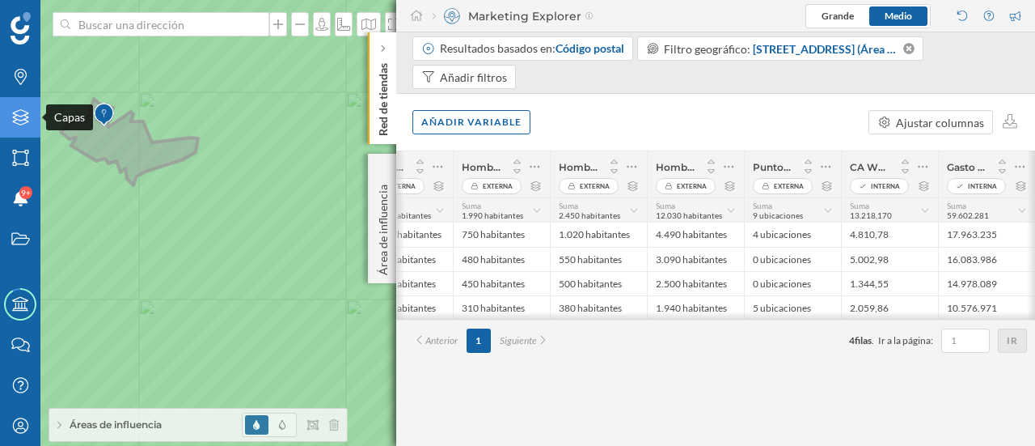
click at [27, 125] on icon "Capas" at bounding box center [21, 117] width 20 height 16
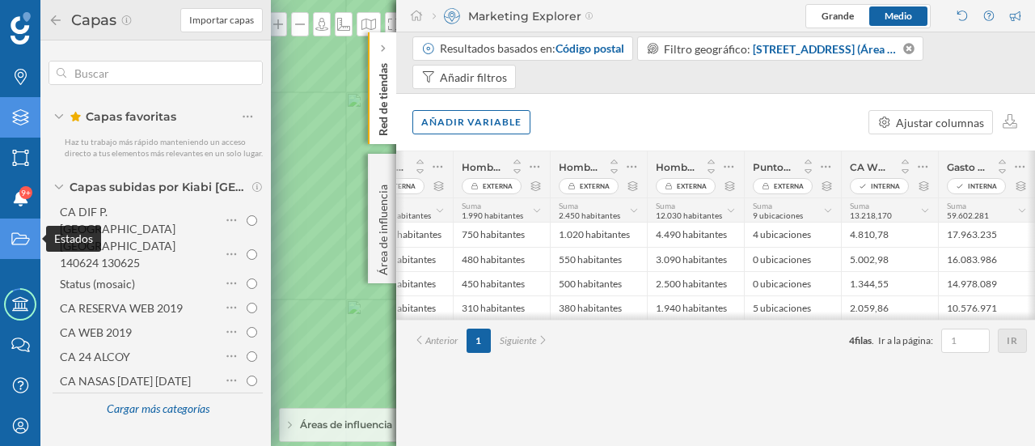
click at [23, 231] on icon "Estados" at bounding box center [21, 238] width 20 height 16
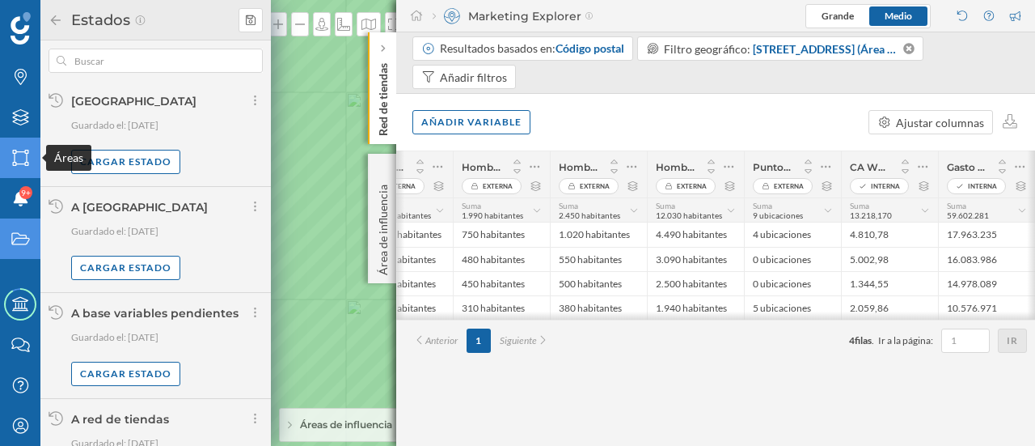
click at [18, 162] on icon "Áreas" at bounding box center [21, 158] width 20 height 16
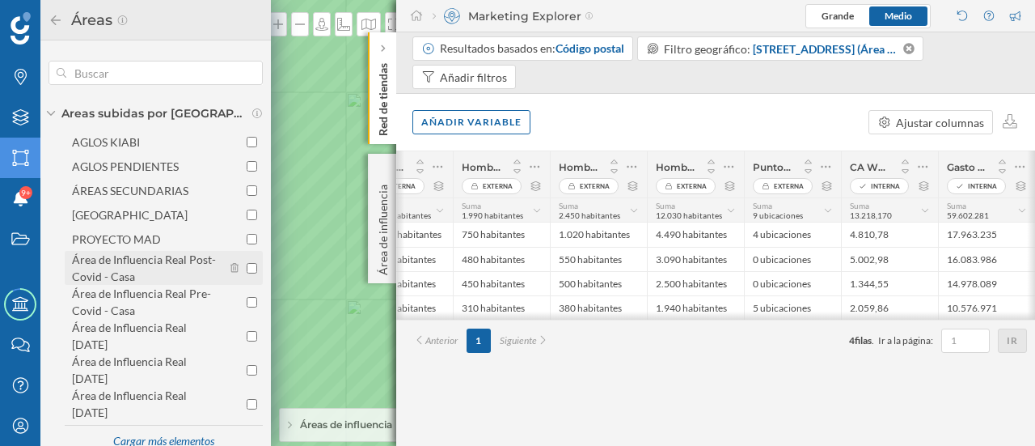
scroll to position [120, 0]
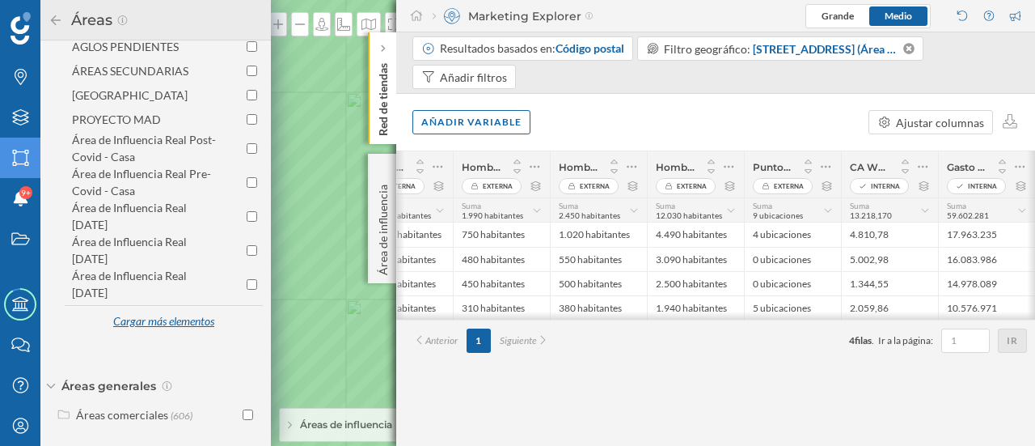
click at [150, 321] on div "Cargar más elementos" at bounding box center [163, 322] width 121 height 24
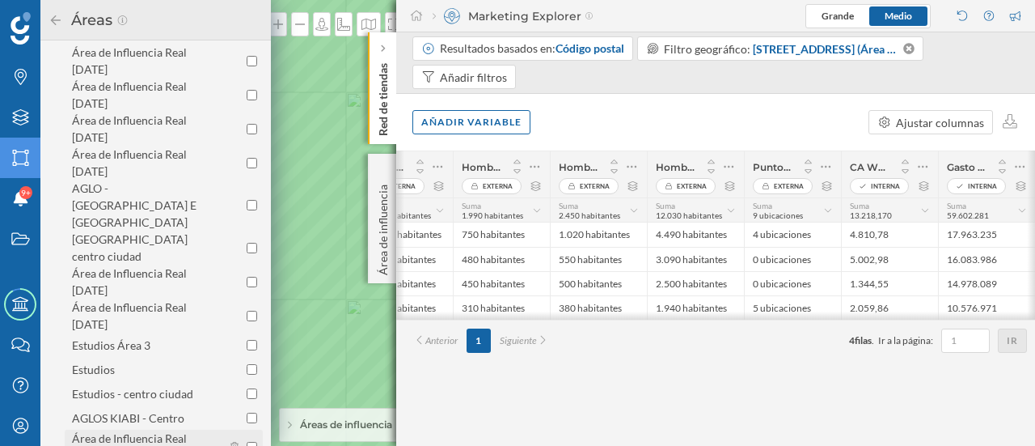
scroll to position [362, 0]
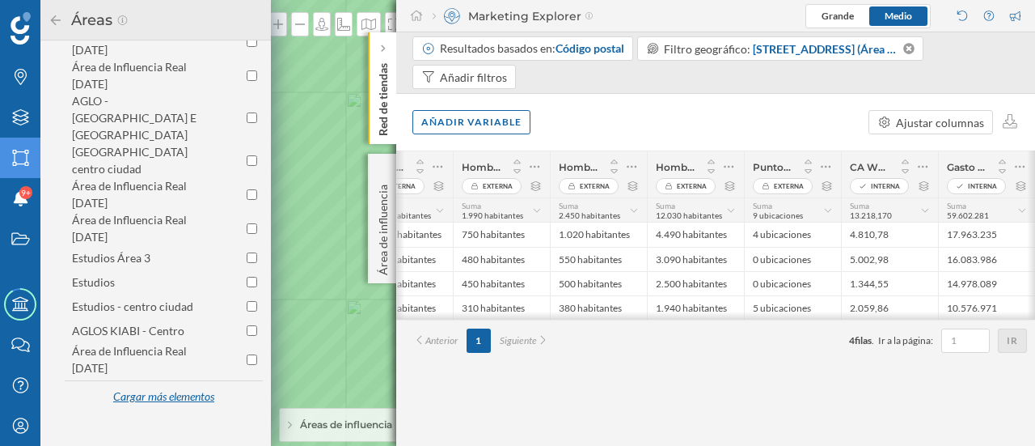
click at [171, 385] on div "Cargar más elementos" at bounding box center [163, 397] width 121 height 24
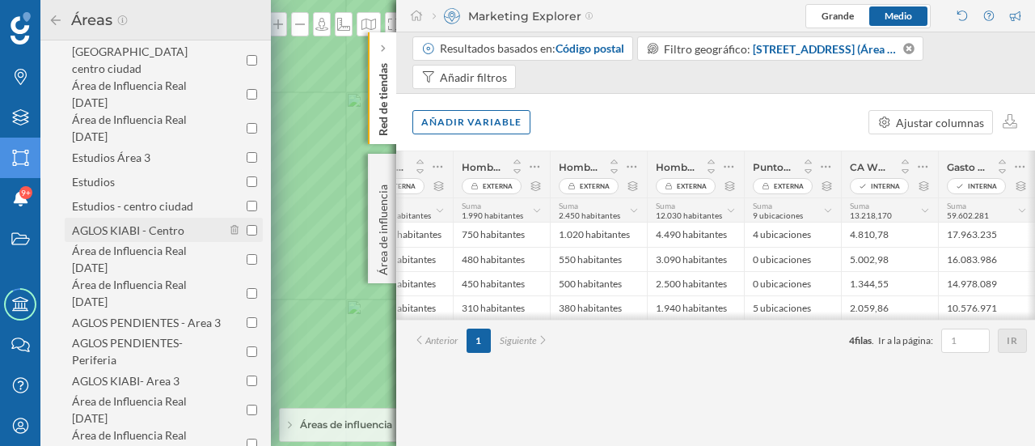
scroll to position [485, 0]
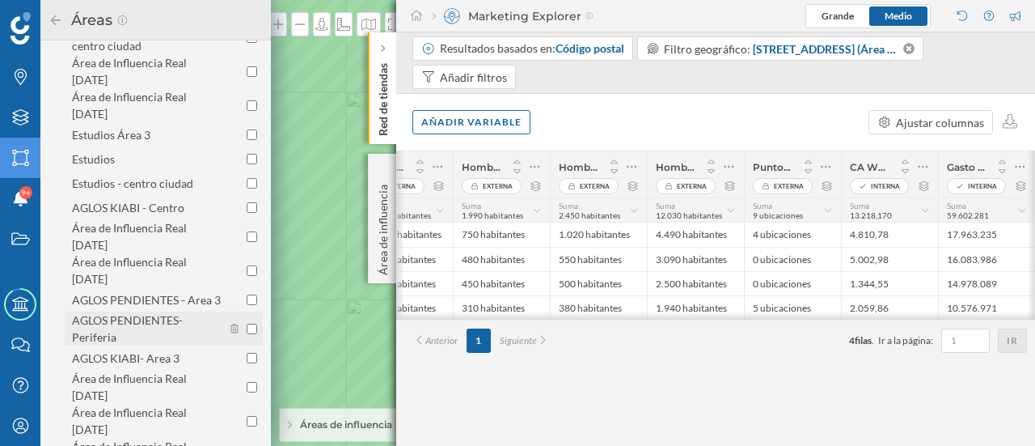
click at [251, 323] on input "AGLOS PENDIENTES- Periferia" at bounding box center [252, 328] width 11 height 11
checkbox input "true"
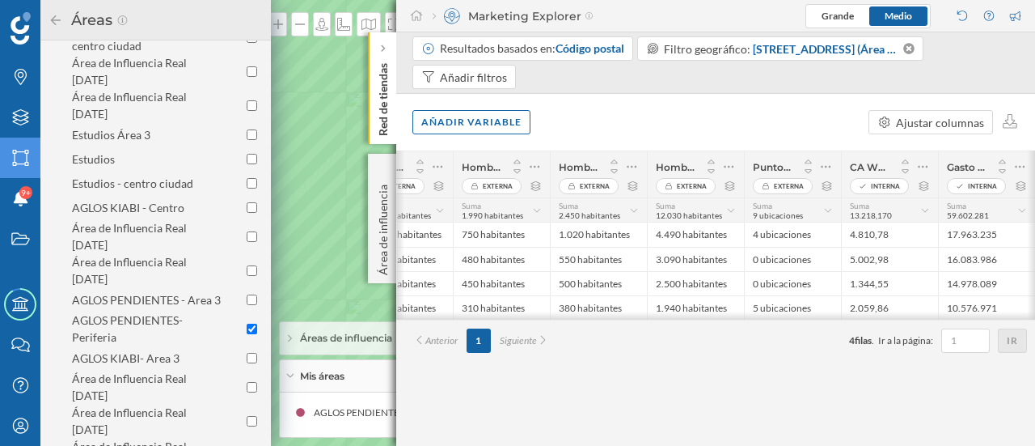
click at [53, 19] on icon at bounding box center [56, 20] width 10 height 10
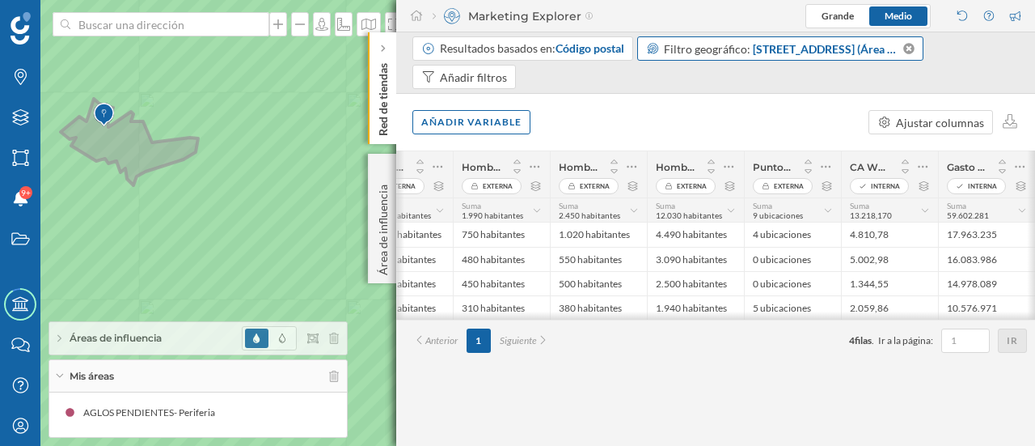
click at [913, 48] on div "Filtro geográfico: [STREET_ADDRESS] (Área dibujada)" at bounding box center [780, 48] width 287 height 24
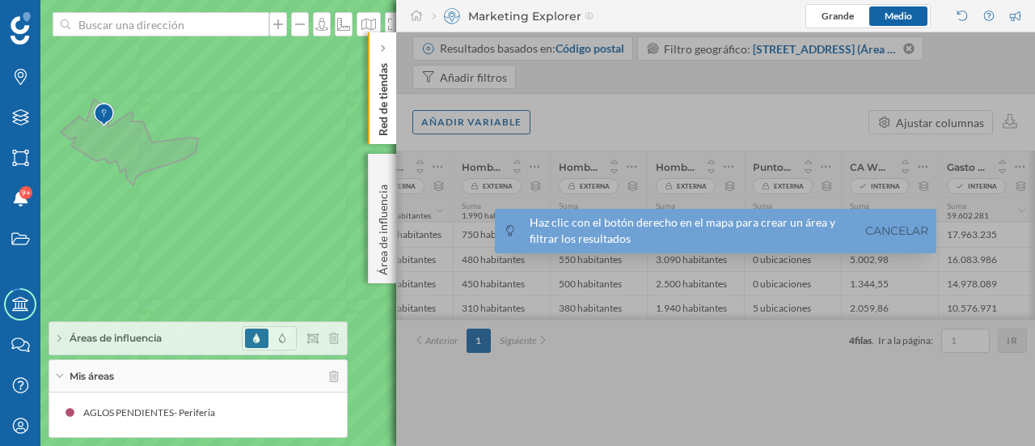
click at [163, 209] on icon at bounding box center [517, 223] width 1245 height 538
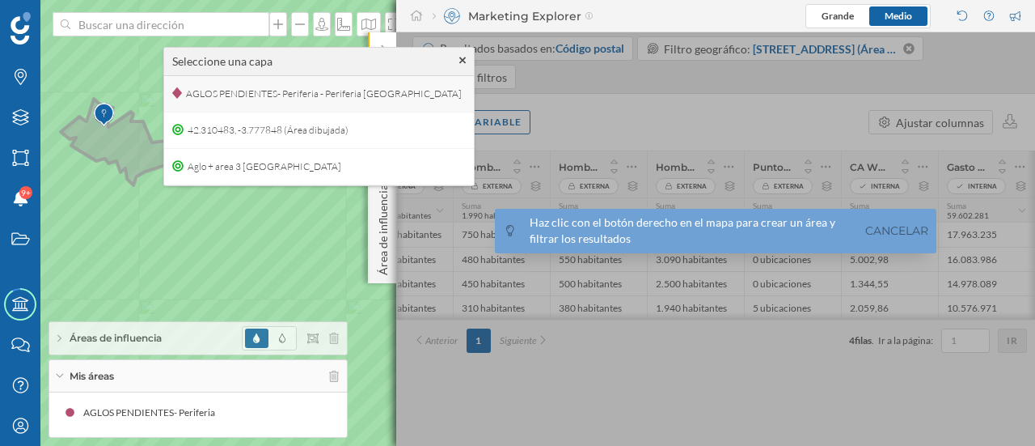
click at [330, 93] on span "AGLOS PENDIENTES- Periferia - Periferia [GEOGRAPHIC_DATA]" at bounding box center [324, 94] width 284 height 24
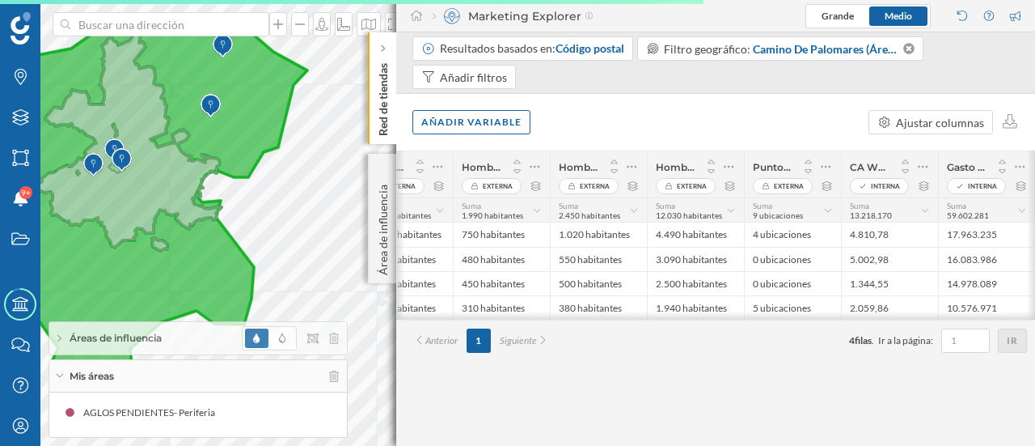
click at [118, 334] on span "Áreas de influencia" at bounding box center [116, 338] width 92 height 15
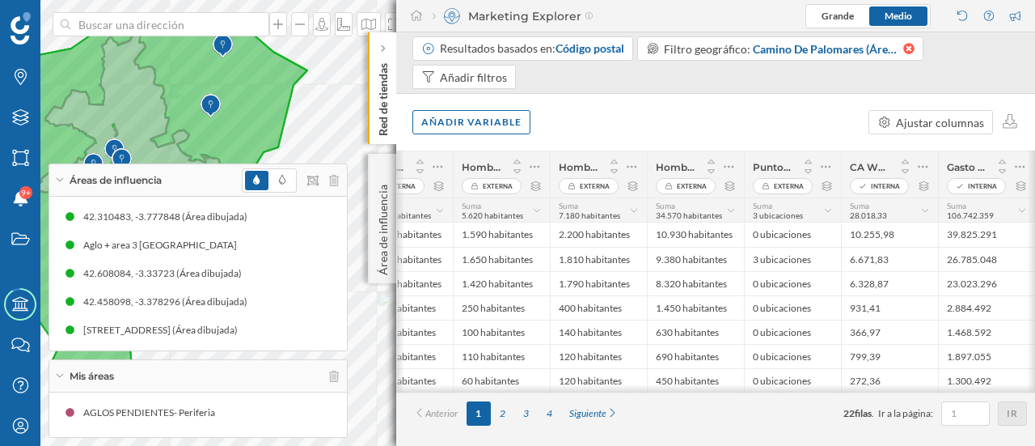
click at [904, 48] on icon at bounding box center [908, 48] width 11 height 11
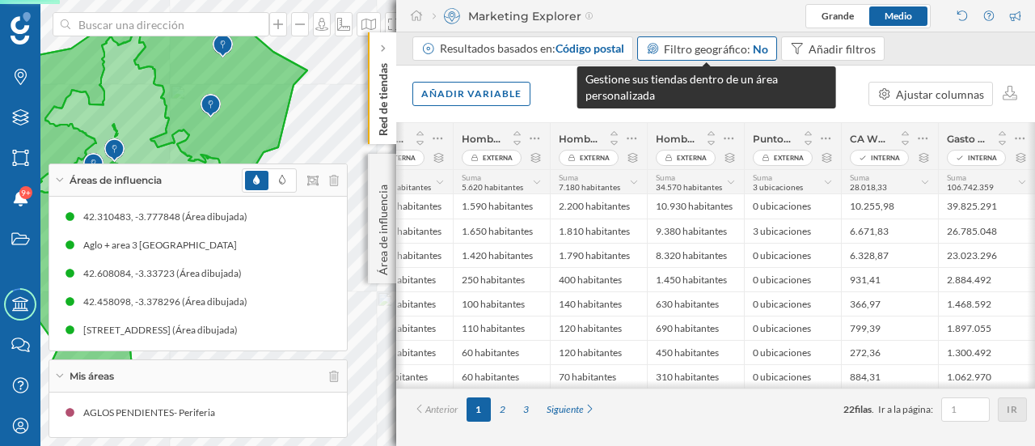
click at [710, 51] on span "Filtro geográfico:" at bounding box center [707, 49] width 87 height 14
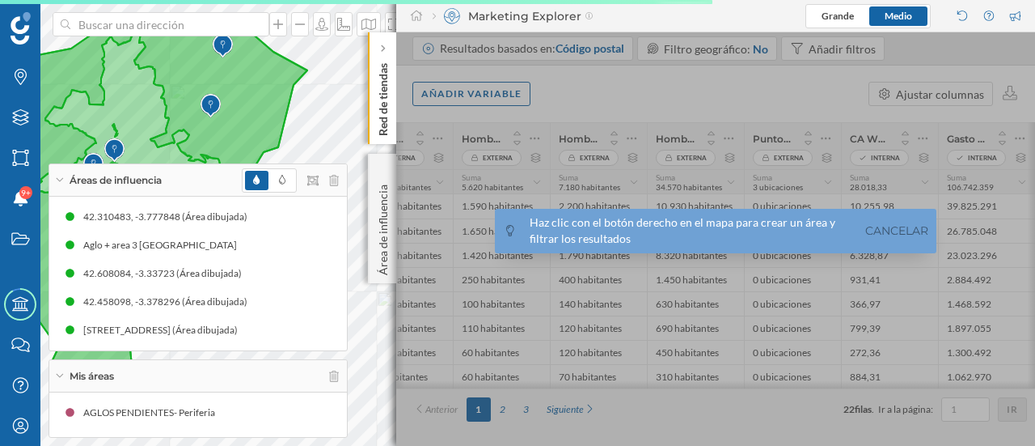
click at [199, 184] on div "Áreas de influencia" at bounding box center [198, 180] width 298 height 32
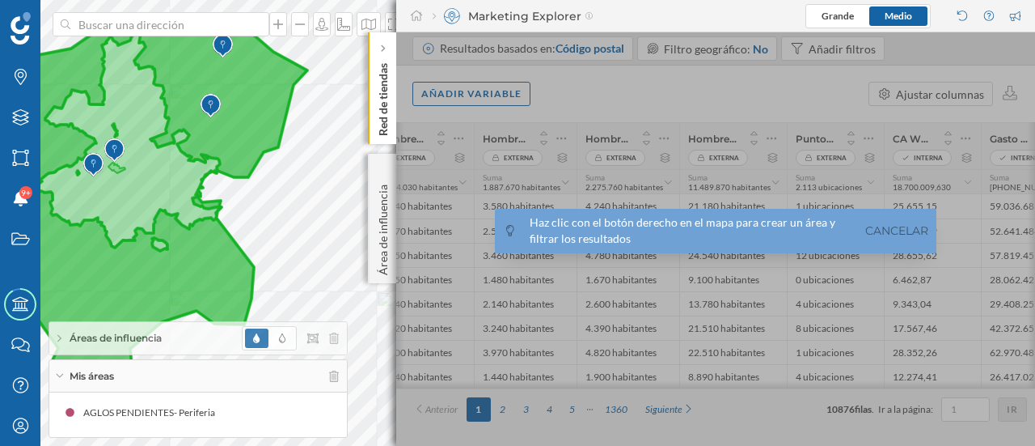
click at [241, 127] on icon at bounding box center [127, 200] width 359 height 362
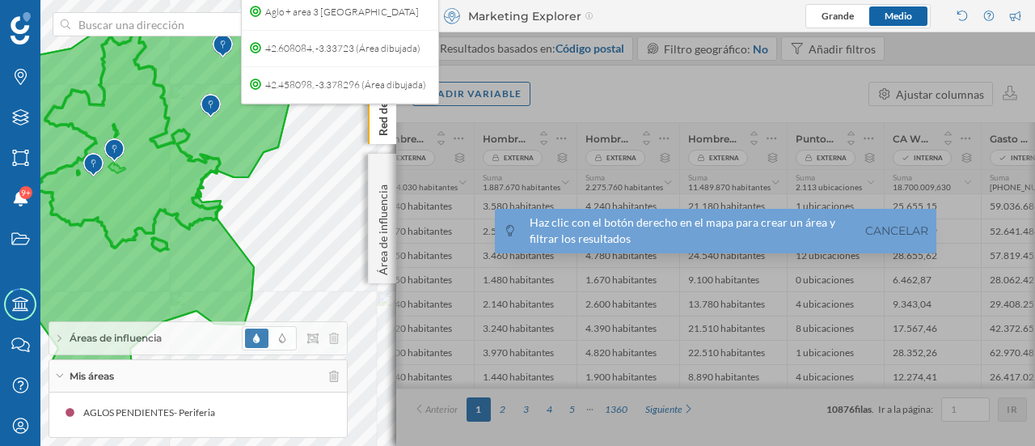
click at [146, 198] on icon at bounding box center [127, 200] width 359 height 362
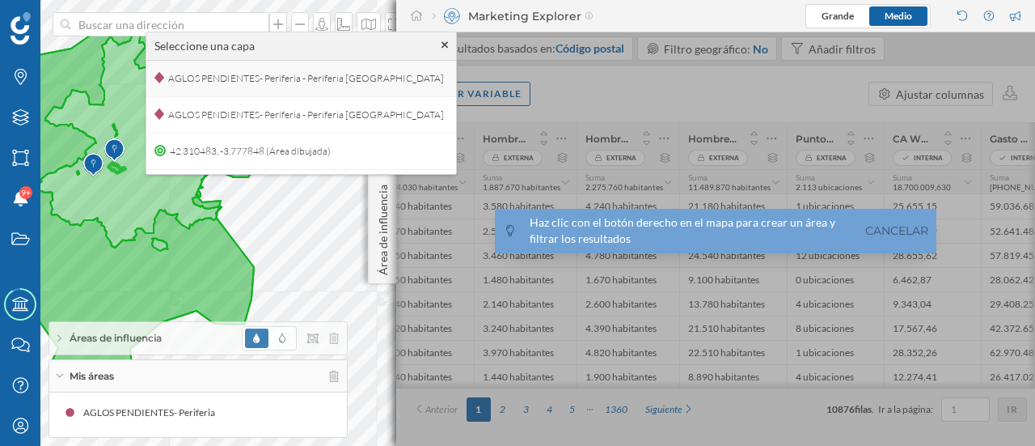
click at [330, 78] on span "AGLOS PENDIENTES- Periferia - Periferia [GEOGRAPHIC_DATA]" at bounding box center [306, 78] width 284 height 24
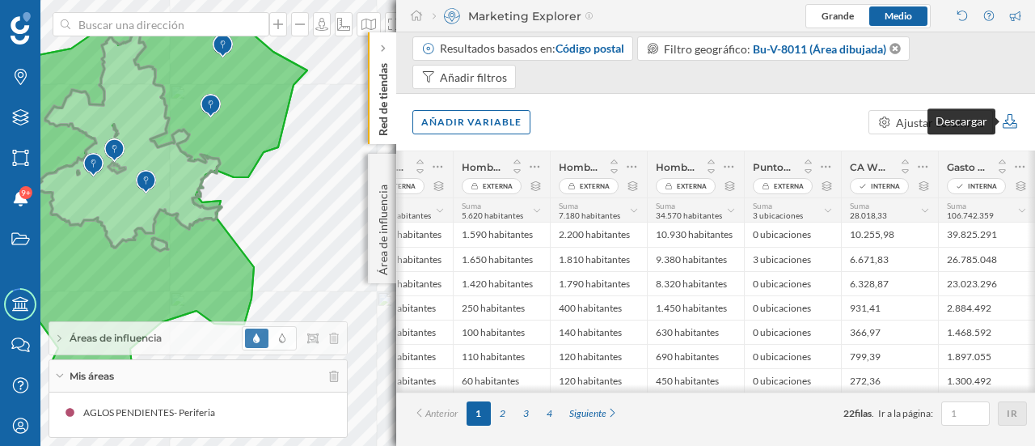
click at [1014, 119] on icon at bounding box center [1010, 121] width 15 height 15
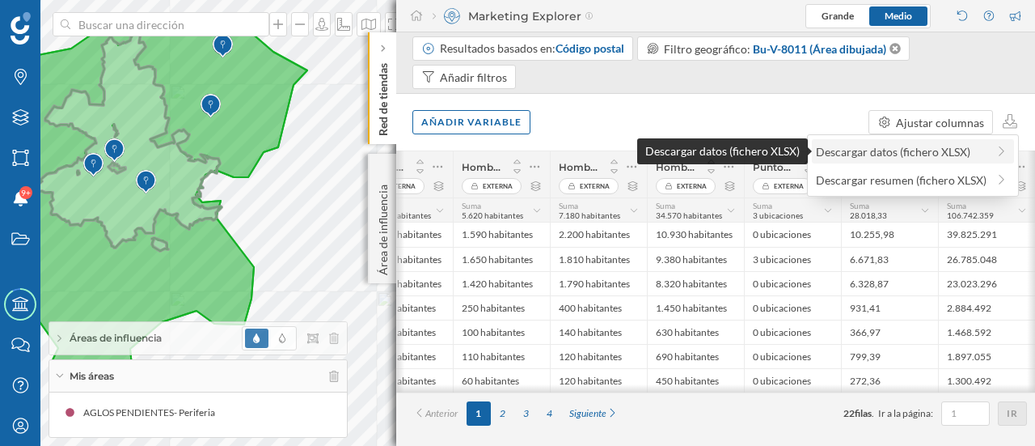
click at [921, 150] on div "Descargar datos (fichero XLSX)" at bounding box center [901, 151] width 171 height 17
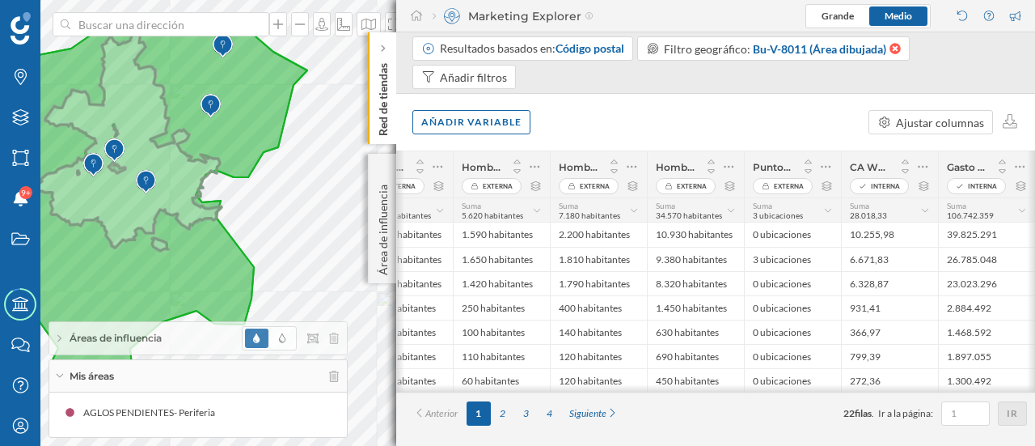
click at [896, 49] on icon at bounding box center [894, 48] width 14 height 11
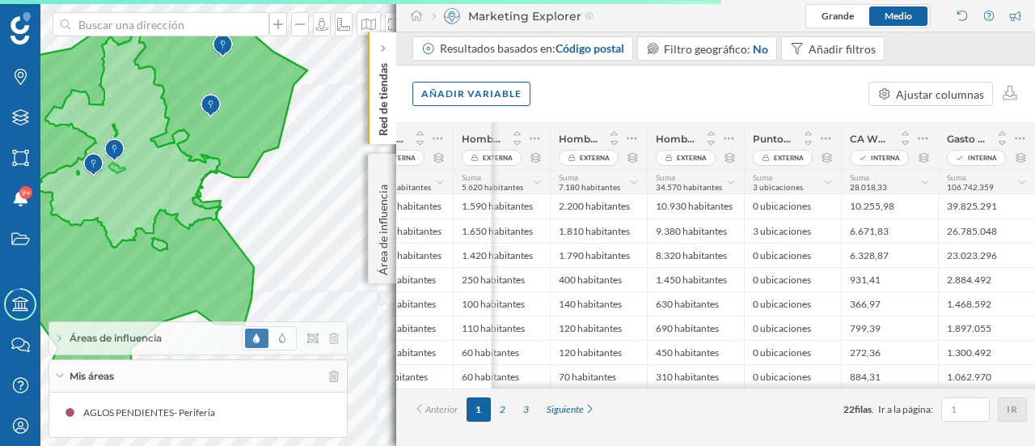
scroll to position [0, 567]
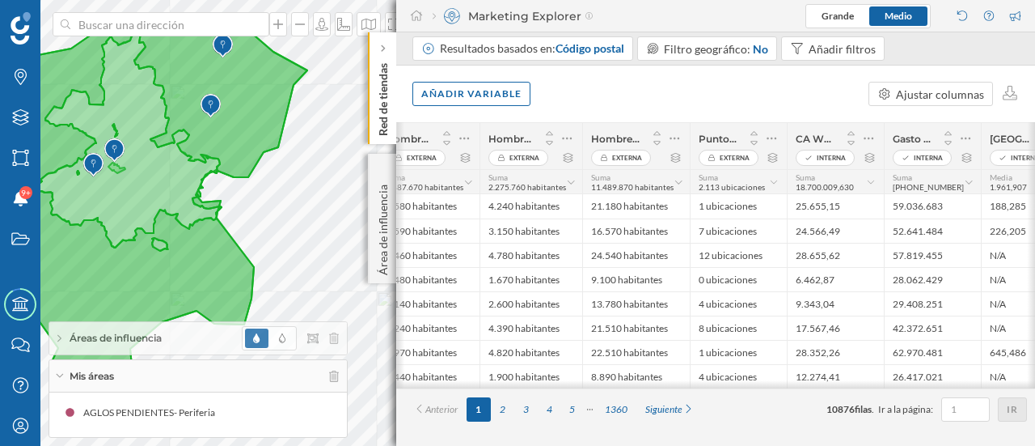
drag, startPoint x: 930, startPoint y: 387, endPoint x: 1013, endPoint y: 382, distance: 83.4
click at [1009, 385] on div at bounding box center [715, 384] width 639 height 8
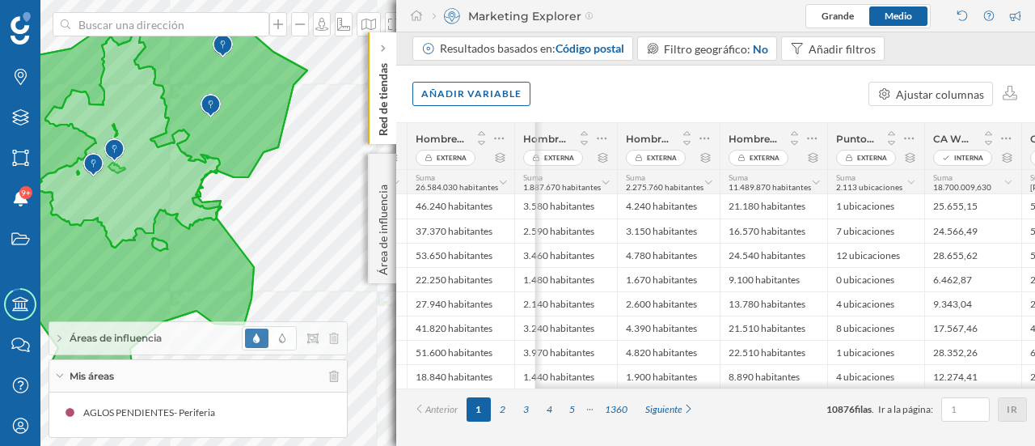
scroll to position [0, 0]
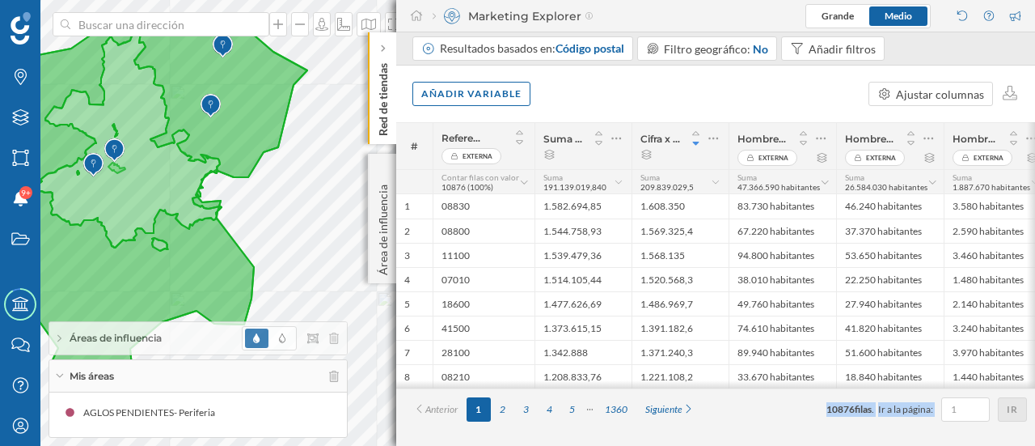
drag, startPoint x: 716, startPoint y: 392, endPoint x: 880, endPoint y: 395, distance: 163.4
click at [1034, 392] on div "Anterior 1 2 3 4 5 1360 Siguiente 10876 filas . Ir a la página: Ir" at bounding box center [715, 408] width 639 height 41
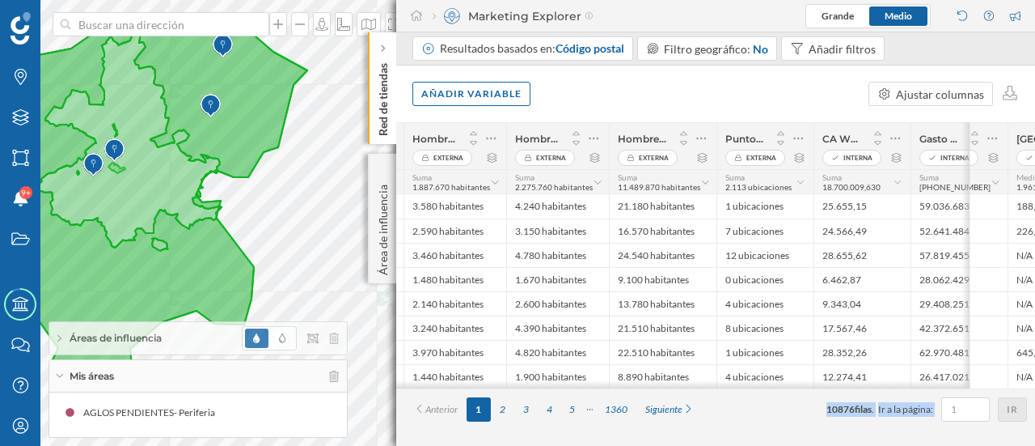
scroll to position [0, 610]
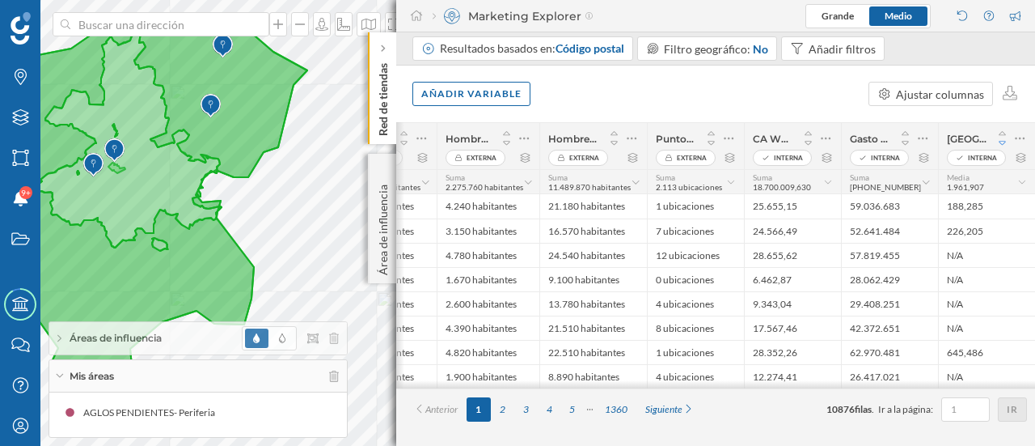
click at [1001, 138] on icon at bounding box center [1002, 142] width 15 height 11
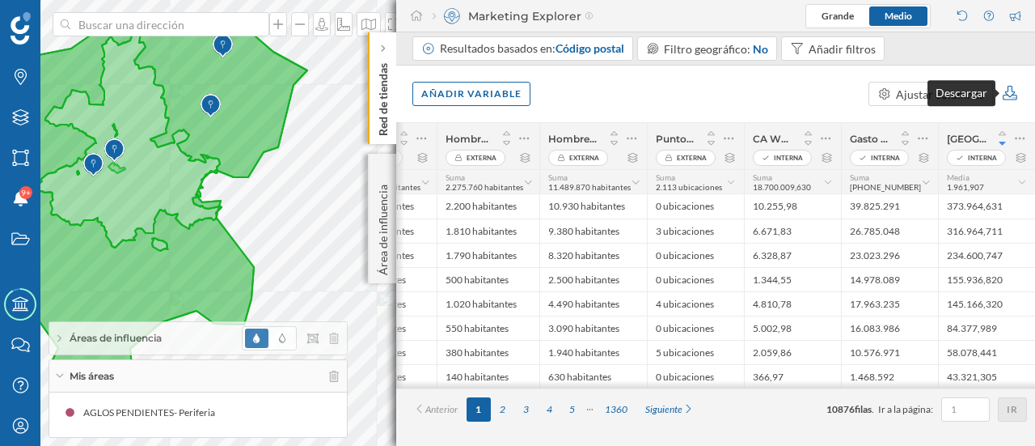
click at [1012, 93] on icon at bounding box center [1010, 93] width 19 height 15
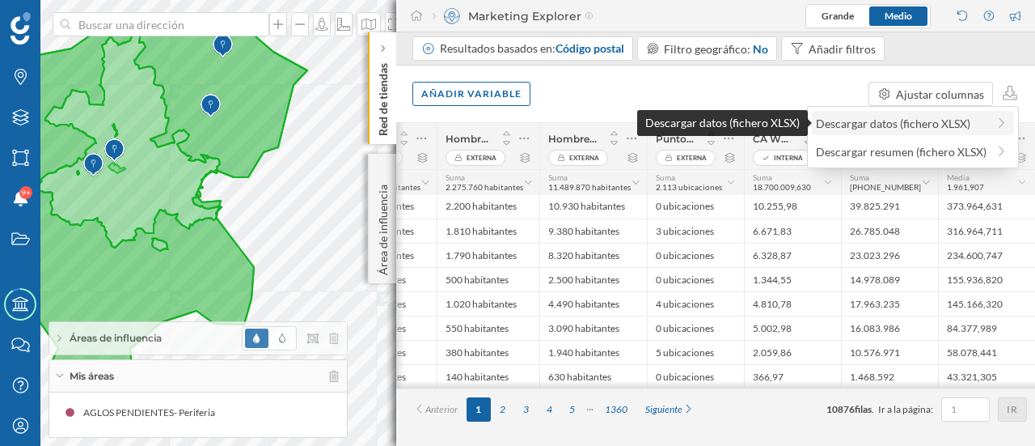
click at [915, 125] on div "Descargar datos (fichero XLSX)" at bounding box center [901, 123] width 171 height 17
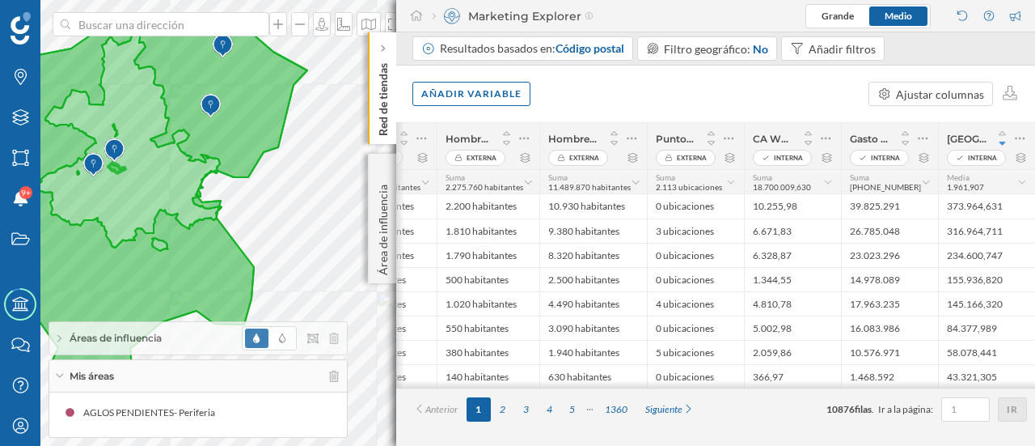
click at [149, 345] on span "Áreas de influencia" at bounding box center [116, 338] width 92 height 15
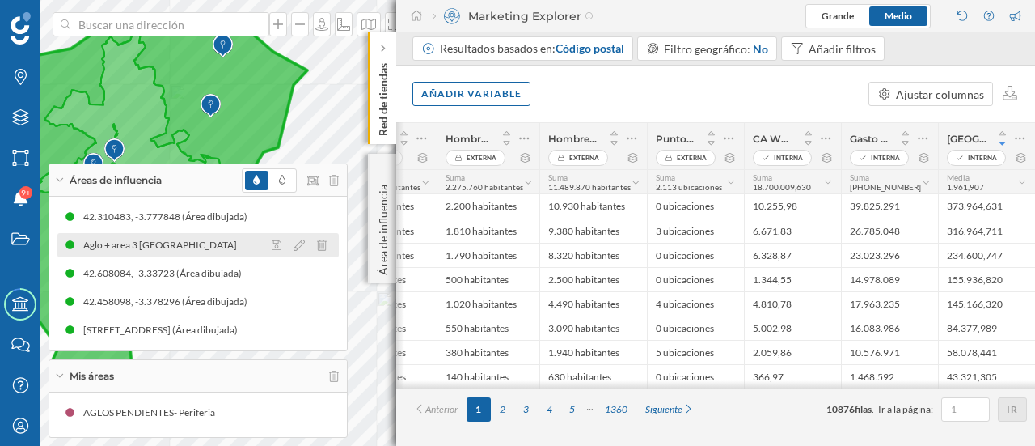
click at [160, 250] on div "Aglo + area 3 [GEOGRAPHIC_DATA]" at bounding box center [164, 245] width 162 height 16
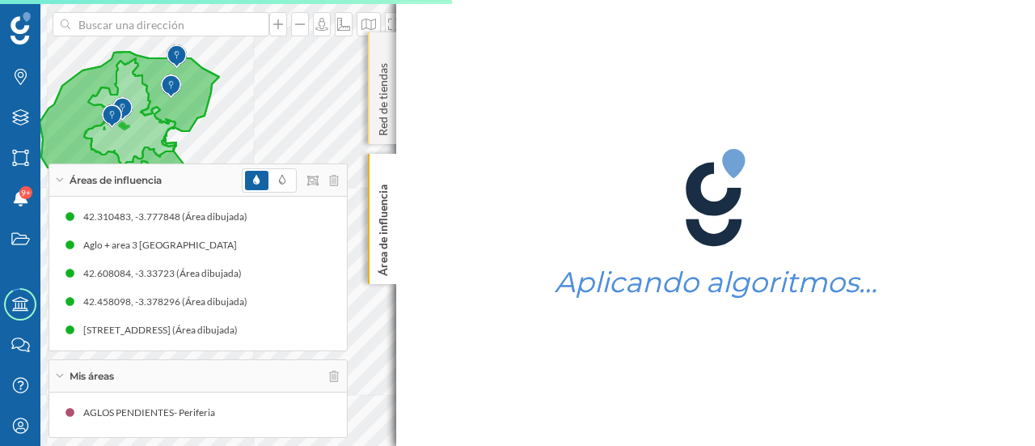
click at [385, 91] on p "Red de tiendas" at bounding box center [383, 96] width 16 height 79
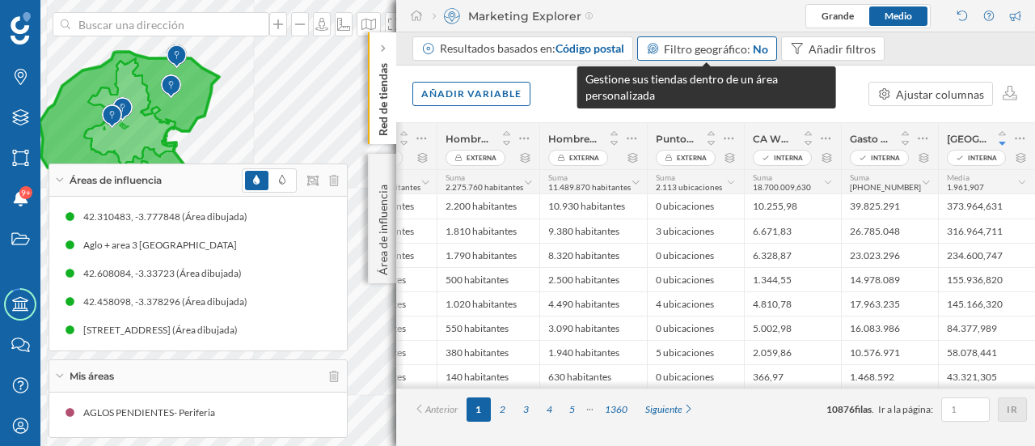
click at [727, 49] on span "Filtro geográfico:" at bounding box center [707, 49] width 87 height 14
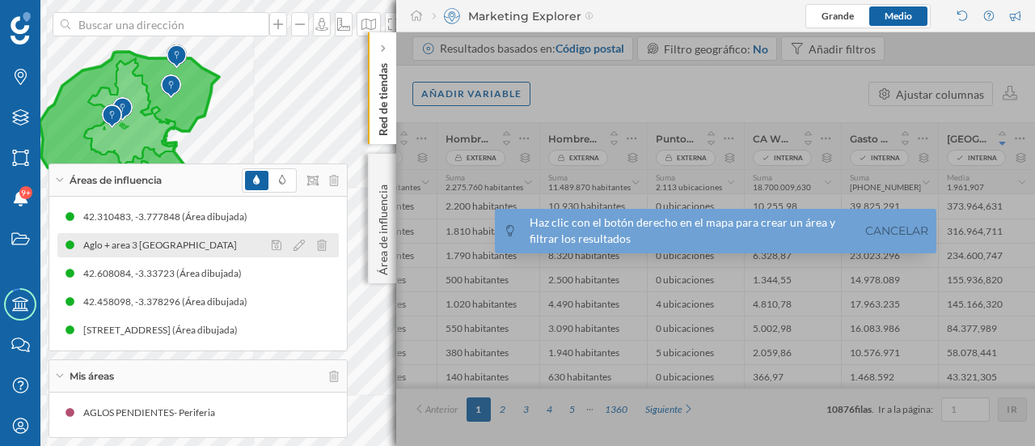
click at [147, 239] on div "Aglo + area 3 [GEOGRAPHIC_DATA]" at bounding box center [164, 245] width 162 height 16
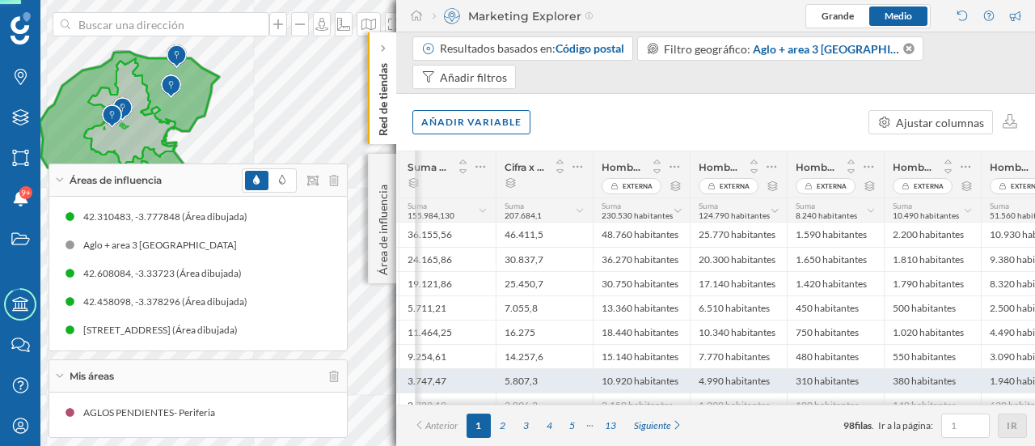
scroll to position [0, 118]
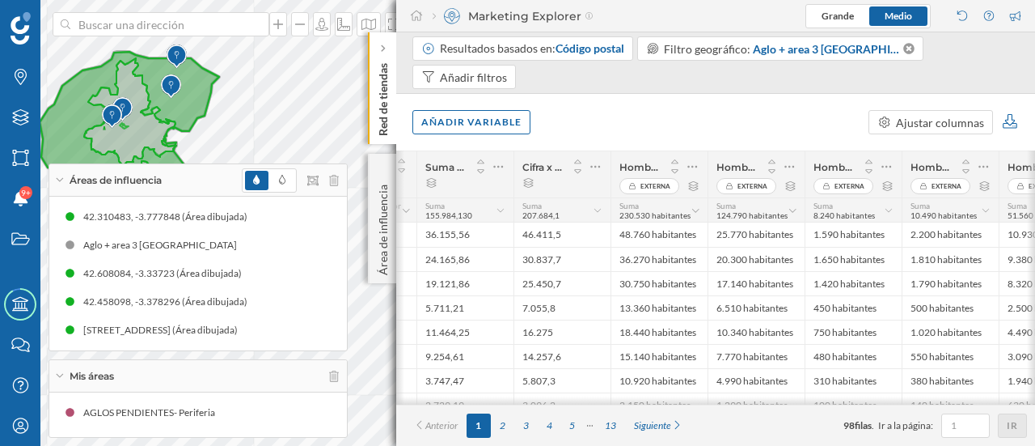
click at [1010, 114] on icon at bounding box center [1010, 121] width 19 height 15
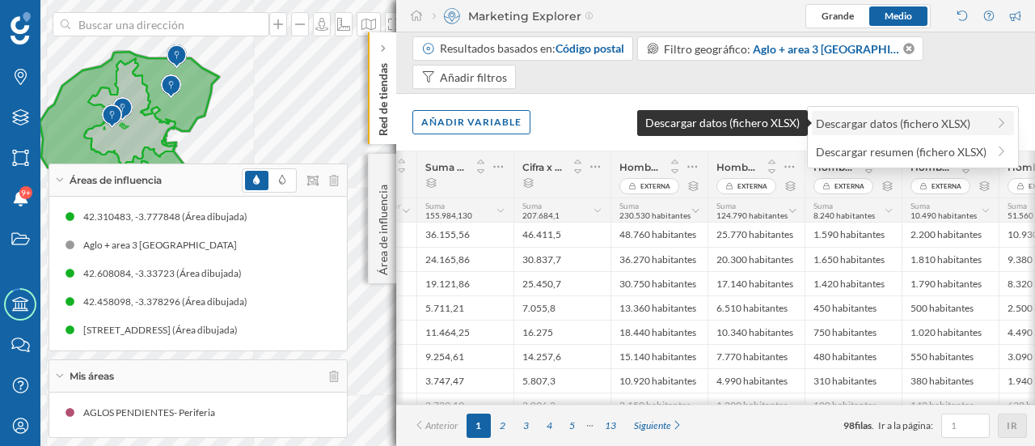
click at [940, 121] on div "Descargar datos (fichero XLSX)" at bounding box center [901, 123] width 171 height 17
